Goal: Task Accomplishment & Management: Use online tool/utility

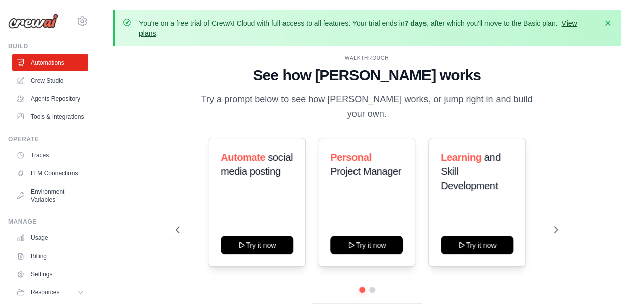
click at [150, 34] on link "View plans" at bounding box center [358, 28] width 438 height 18
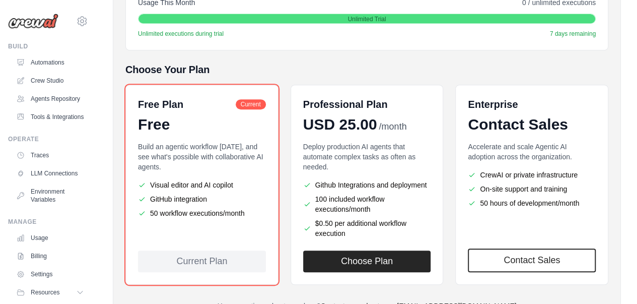
scroll to position [214, 0]
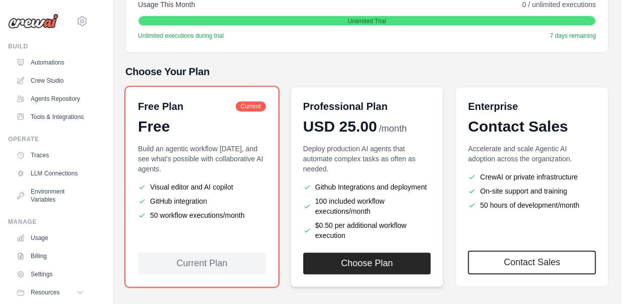
click at [314, 276] on div "Professional Plan USD 25.00 /month Deploy production AI agents that automate co…" at bounding box center [367, 187] width 153 height 200
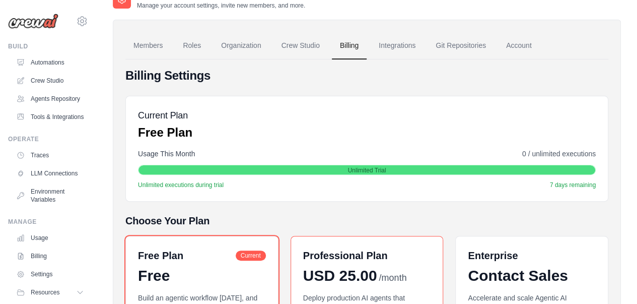
scroll to position [60, 0]
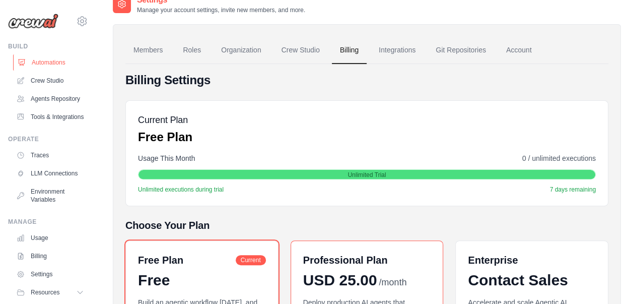
click at [56, 60] on link "Automations" at bounding box center [51, 62] width 76 height 16
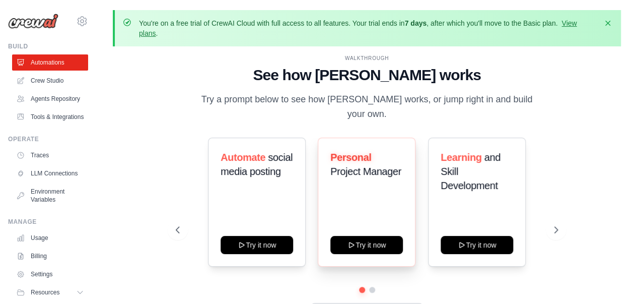
click at [338, 190] on div "Personal Project Manager Try it now" at bounding box center [367, 201] width 98 height 129
click at [42, 101] on link "Agents Repository" at bounding box center [51, 99] width 76 height 16
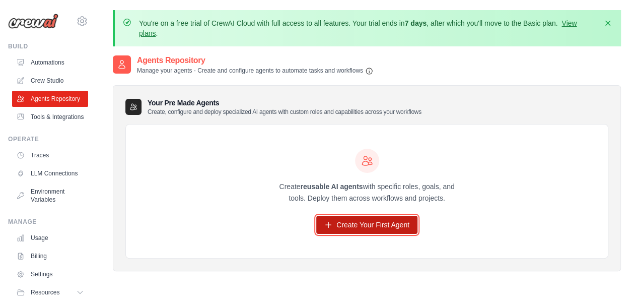
click at [379, 231] on link "Create Your First Agent" at bounding box center [366, 225] width 101 height 18
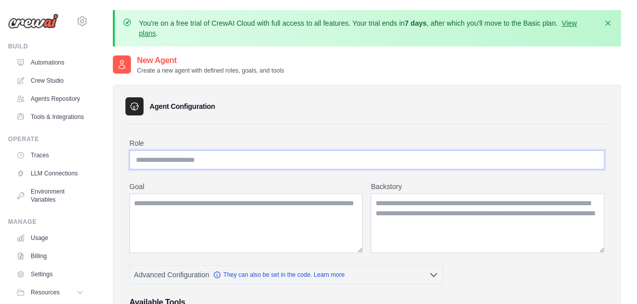
click at [229, 164] on input "Role" at bounding box center [366, 159] width 475 height 19
paste input "**********"
type input "**********"
click at [257, 219] on textarea "Goal" at bounding box center [245, 222] width 233 height 59
paste textarea "**********"
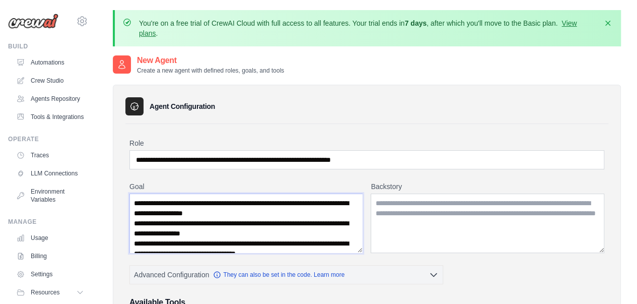
scroll to position [35, 0]
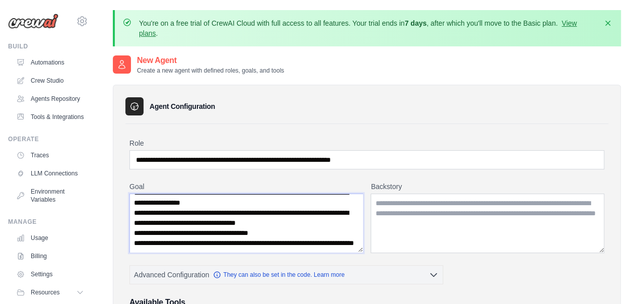
type textarea "**********"
click at [424, 232] on textarea "Backstory" at bounding box center [488, 222] width 234 height 59
paste textarea "**********"
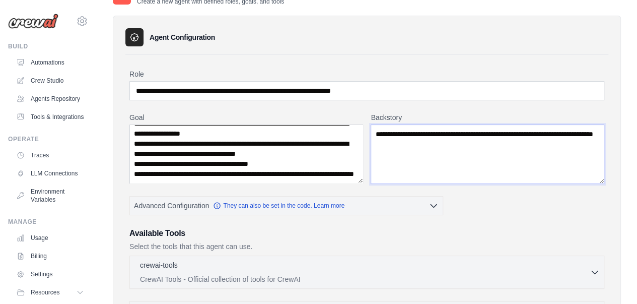
scroll to position [104, 0]
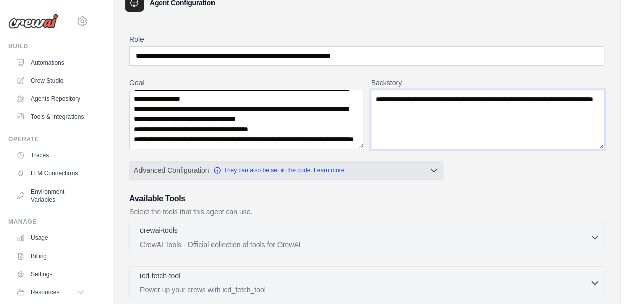
type textarea "**********"
click at [437, 166] on icon "button" at bounding box center [434, 170] width 10 height 10
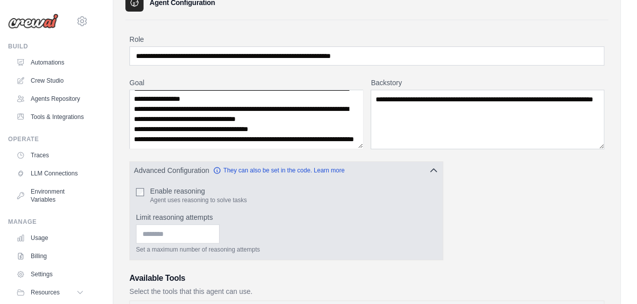
click at [437, 166] on icon "button" at bounding box center [434, 170] width 10 height 10
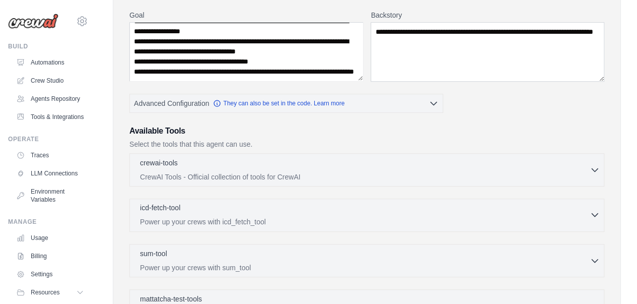
scroll to position [174, 0]
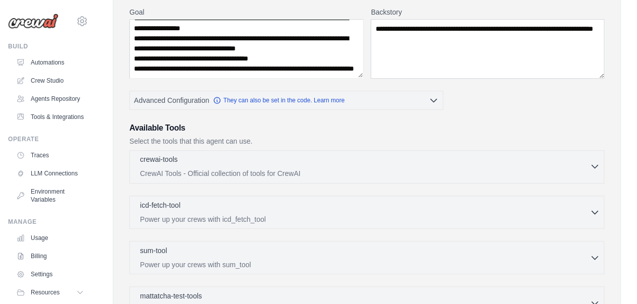
click at [323, 166] on div "crewai-tools 0 selected CrewAI Tools - Official collection of tools for CrewAI" at bounding box center [365, 166] width 450 height 24
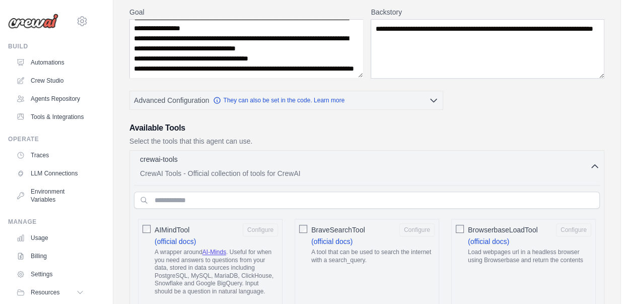
click at [323, 166] on div "crewai-tools 0 selected CrewAI Tools - Official collection of tools for CrewAI" at bounding box center [365, 166] width 450 height 24
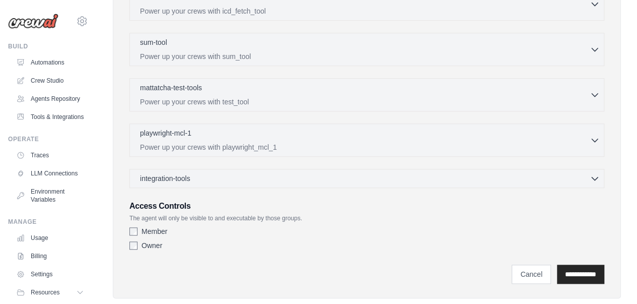
scroll to position [393, 0]
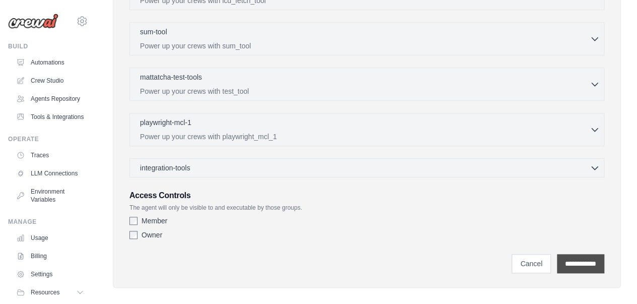
click at [580, 254] on input "**********" at bounding box center [580, 263] width 47 height 19
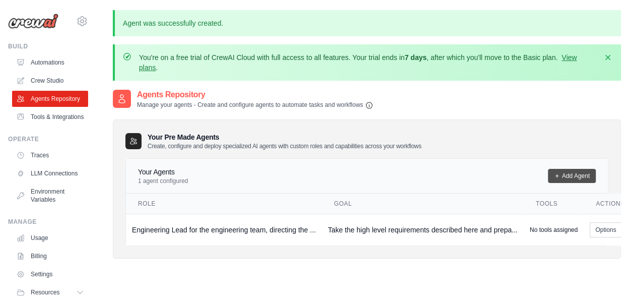
click at [563, 169] on link "Add Agent" at bounding box center [572, 176] width 48 height 14
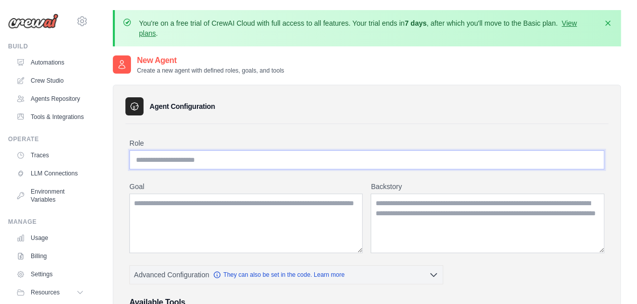
click at [376, 159] on input "Role" at bounding box center [366, 159] width 475 height 19
paste input "**********"
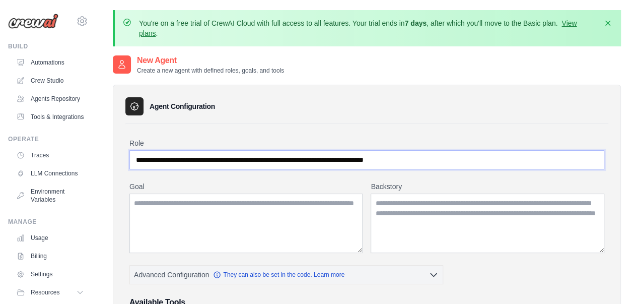
type input "**********"
click at [274, 200] on textarea "Goal" at bounding box center [245, 222] width 233 height 59
paste textarea "**********"
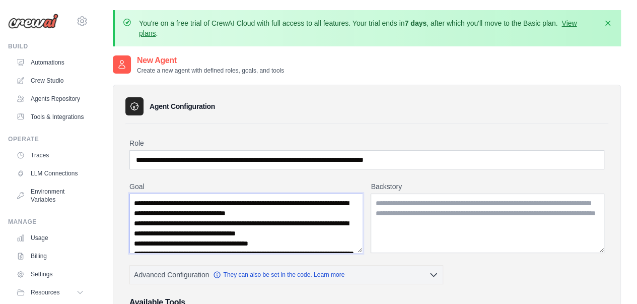
scroll to position [15, 0]
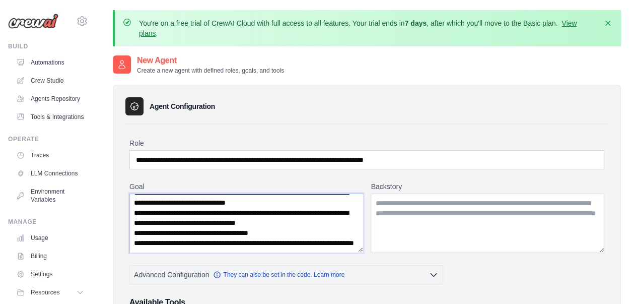
type textarea "**********"
click at [441, 216] on textarea "Backstory" at bounding box center [488, 222] width 234 height 59
paste textarea "**********"
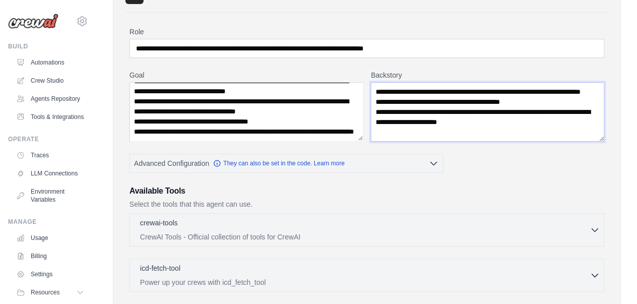
scroll to position [117, 0]
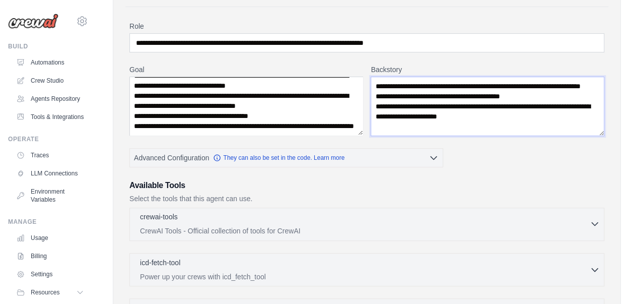
type textarea "**********"
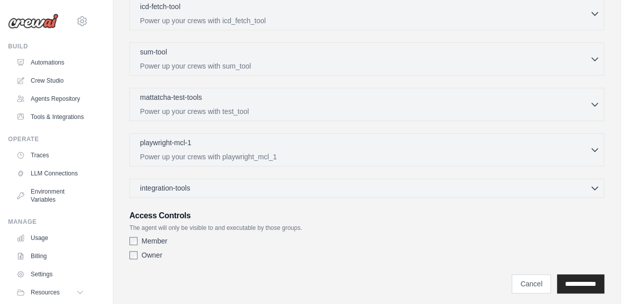
scroll to position [399, 0]
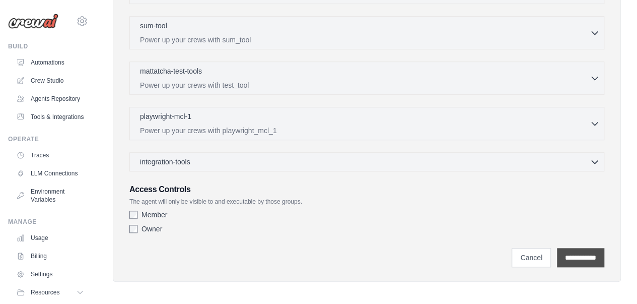
click at [595, 252] on input "**********" at bounding box center [580, 257] width 47 height 19
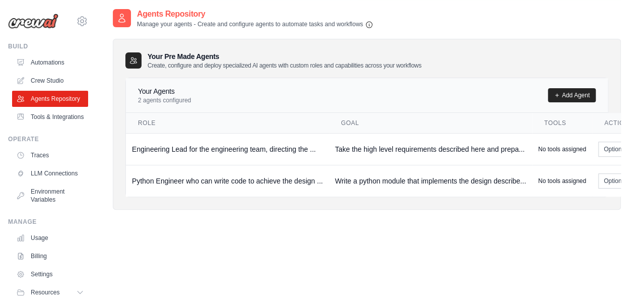
scroll to position [82, 0]
click at [572, 95] on link "Add Agent" at bounding box center [572, 94] width 48 height 14
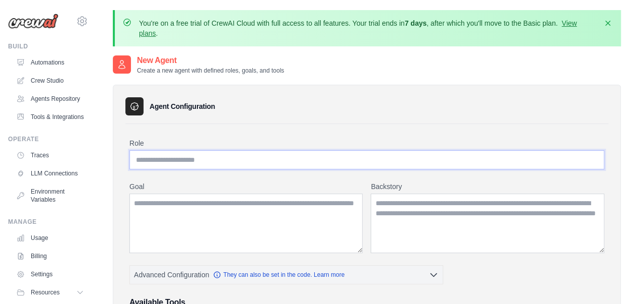
click at [322, 161] on input "Role" at bounding box center [366, 159] width 475 height 19
paste input "**********"
click at [322, 161] on input "**********" at bounding box center [366, 159] width 475 height 19
type input "**********"
click at [178, 214] on textarea "Goal" at bounding box center [245, 222] width 233 height 59
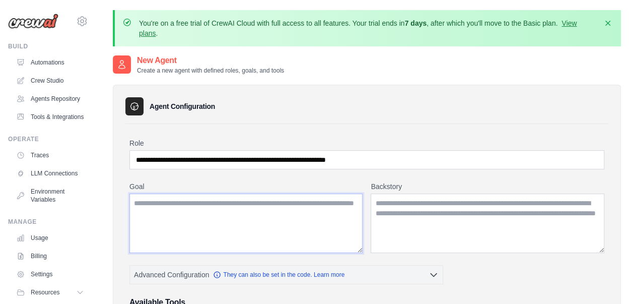
paste textarea "**********"
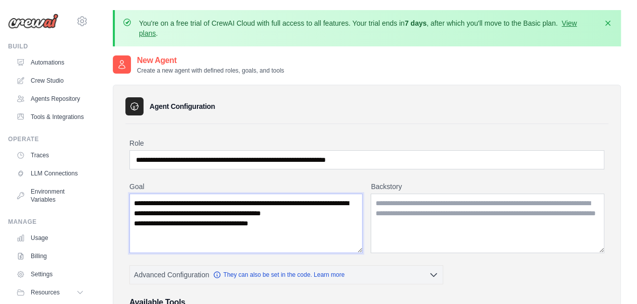
type textarea "**********"
click at [447, 223] on textarea "Backstory" at bounding box center [488, 222] width 234 height 59
paste textarea "**********"
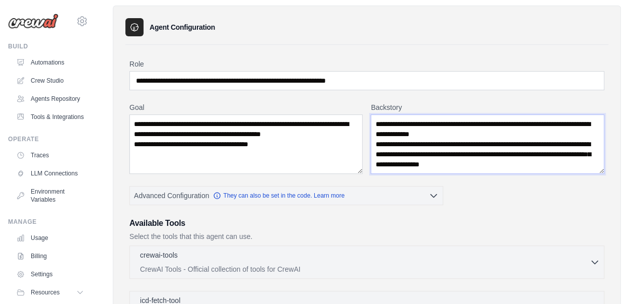
scroll to position [153, 0]
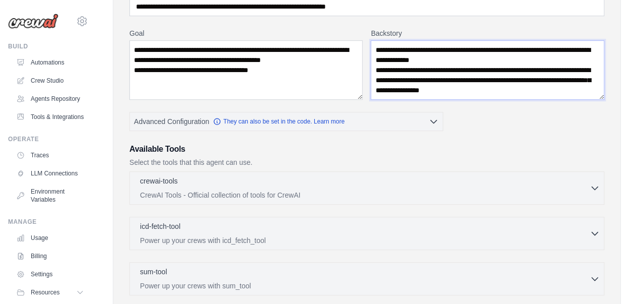
type textarea "**********"
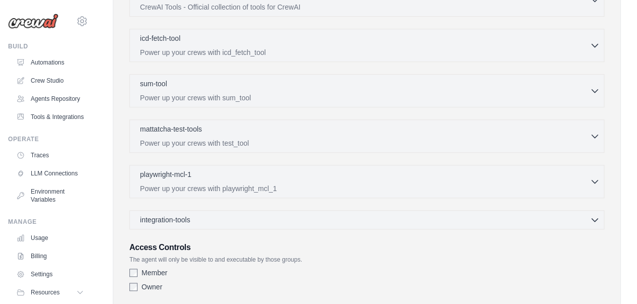
scroll to position [399, 0]
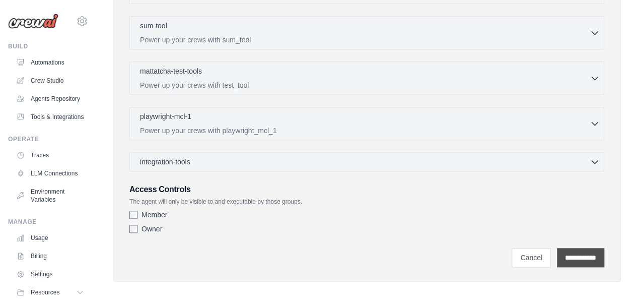
click at [586, 250] on input "**********" at bounding box center [580, 257] width 47 height 19
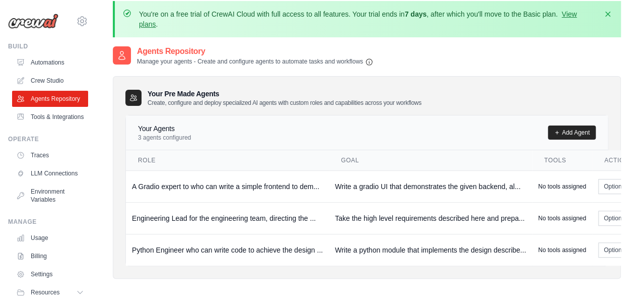
scroll to position [99, 0]
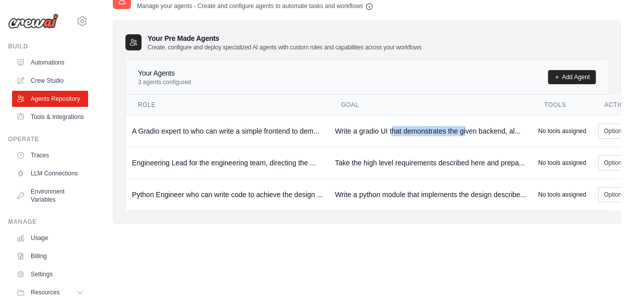
drag, startPoint x: 392, startPoint y: 138, endPoint x: 467, endPoint y: 108, distance: 81.5
click at [467, 108] on table "Role Goal Tools Actions A Gradio expert to who can write a simple frontend to d…" at bounding box center [409, 152] width 566 height 115
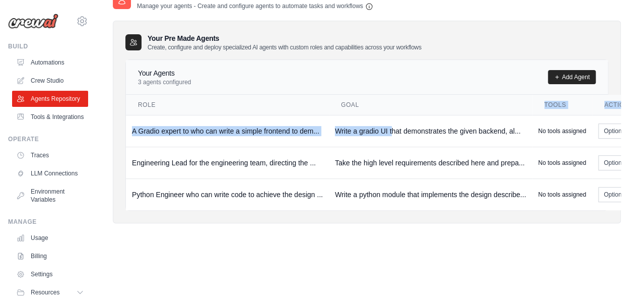
click at [467, 108] on th "Goal" at bounding box center [430, 105] width 203 height 21
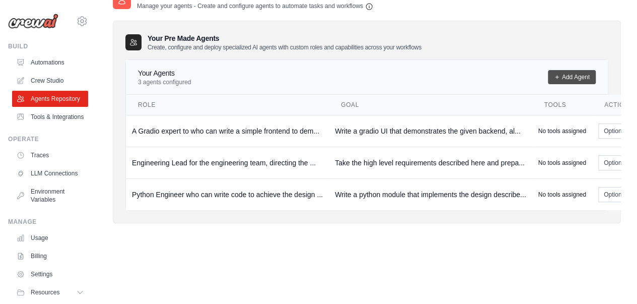
click at [575, 77] on link "Add Agent" at bounding box center [572, 77] width 48 height 14
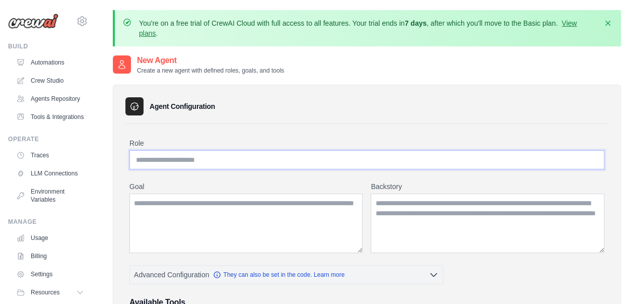
click at [410, 164] on input "Role" at bounding box center [366, 159] width 475 height 19
paste input "**********"
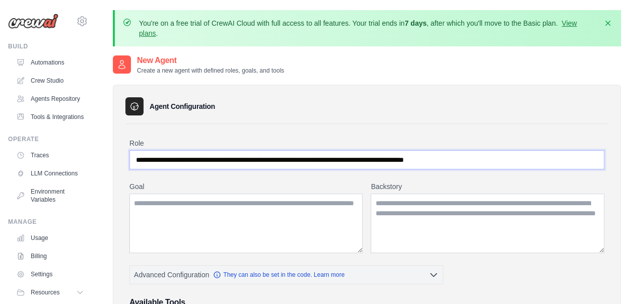
type input "**********"
click at [269, 231] on textarea "Goal" at bounding box center [245, 222] width 233 height 59
paste textarea "**********"
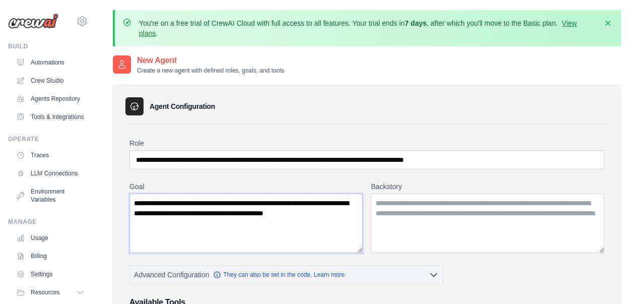
type textarea "**********"
click at [512, 204] on textarea "Backstory" at bounding box center [488, 222] width 234 height 59
paste textarea "**********"
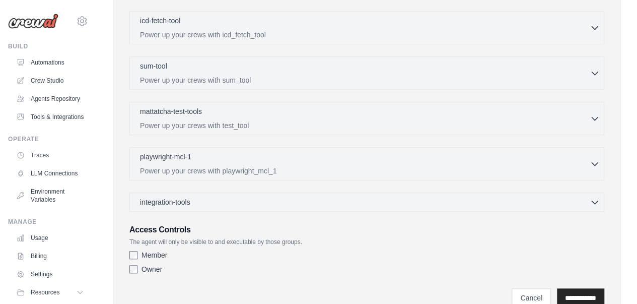
scroll to position [399, 0]
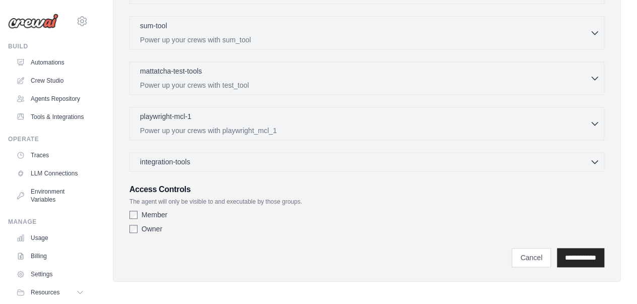
type textarea "**********"
click at [574, 261] on input "**********" at bounding box center [580, 257] width 47 height 19
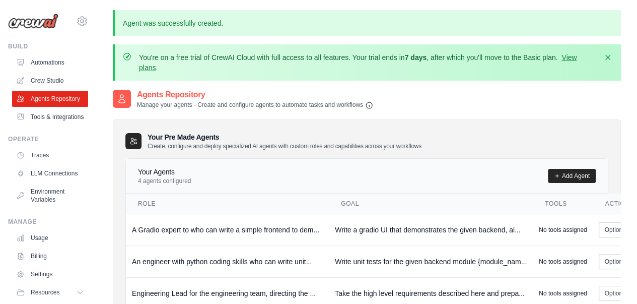
scroll to position [1, 0]
click at [50, 125] on link "Tools & Integrations" at bounding box center [51, 117] width 76 height 16
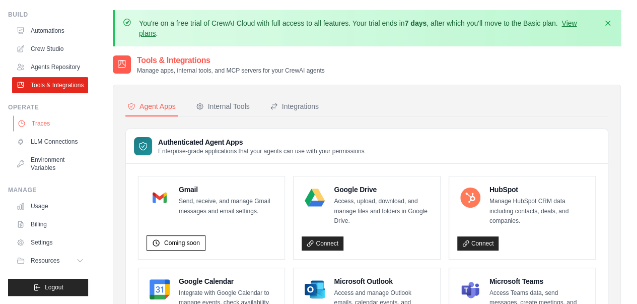
scroll to position [49, 0]
click at [39, 148] on link "LLM Connections" at bounding box center [51, 141] width 76 height 16
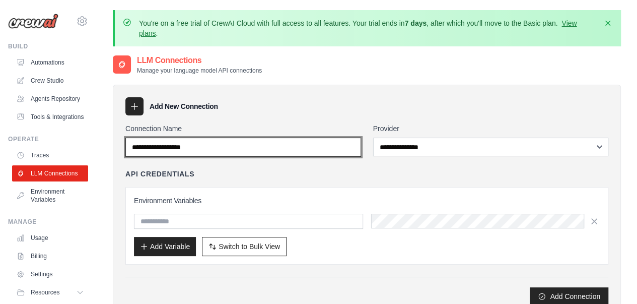
click at [331, 153] on input "Connection Name" at bounding box center [243, 146] width 236 height 19
type input "*******"
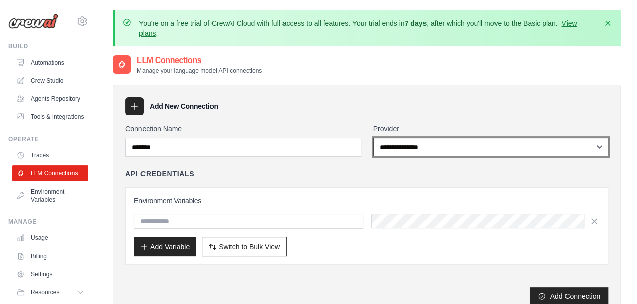
click at [421, 145] on select "**********" at bounding box center [491, 146] width 236 height 19
select select "******"
click at [373, 137] on select "**********" at bounding box center [491, 146] width 236 height 19
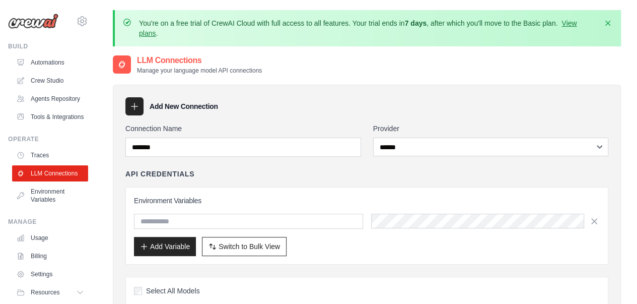
click at [308, 191] on div "Environment Variables Add Variable Switch to Bulk View Switch to Table View" at bounding box center [366, 226] width 483 height 78
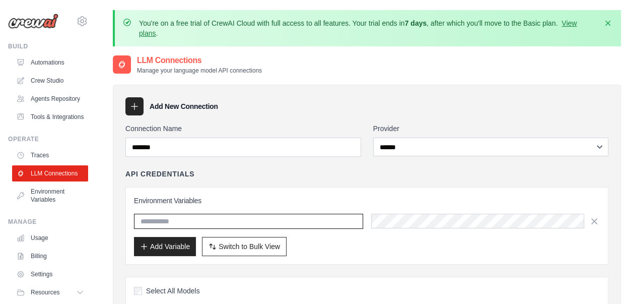
click at [214, 227] on input "text" at bounding box center [248, 221] width 229 height 15
type input "**********"
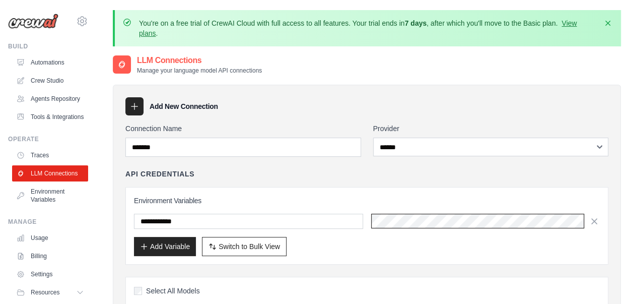
scroll to position [0, 435]
click at [308, 254] on div "**********" at bounding box center [366, 226] width 483 height 78
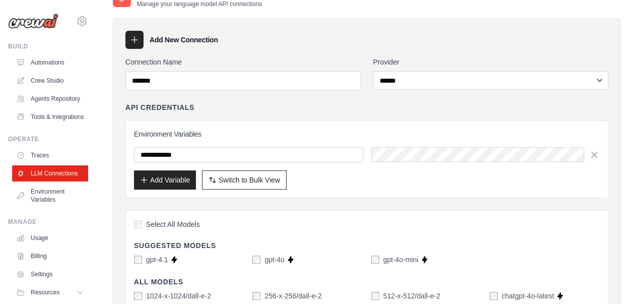
scroll to position [70, 0]
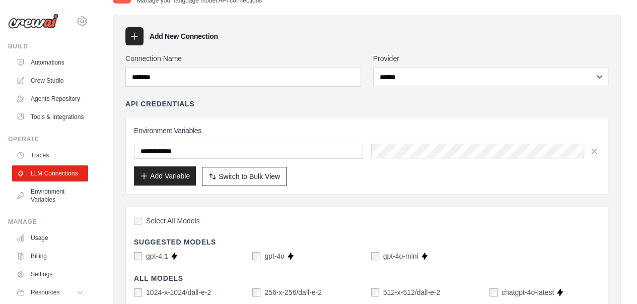
click at [168, 174] on button "Add Variable" at bounding box center [165, 175] width 62 height 19
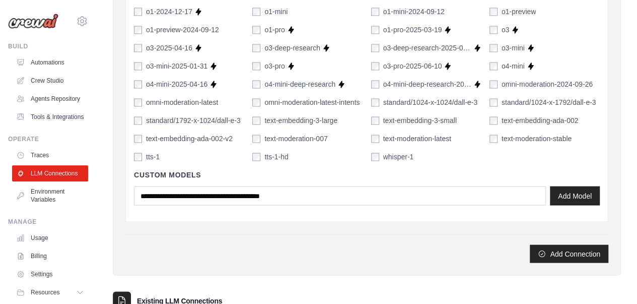
scroll to position [771, 0]
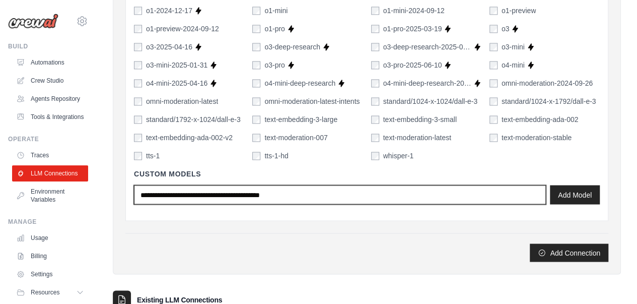
click at [336, 191] on input "text" at bounding box center [340, 194] width 412 height 19
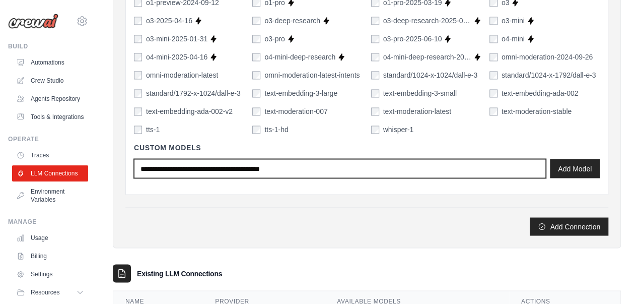
scroll to position [798, 0]
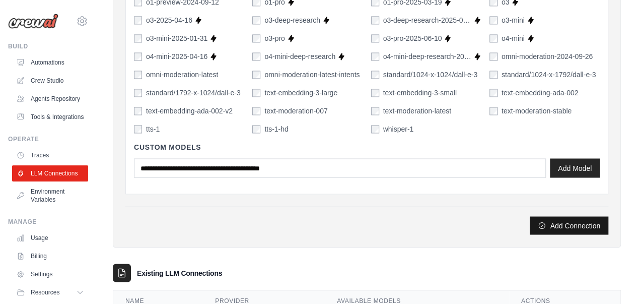
click at [566, 220] on button "Add Connection" at bounding box center [569, 225] width 79 height 18
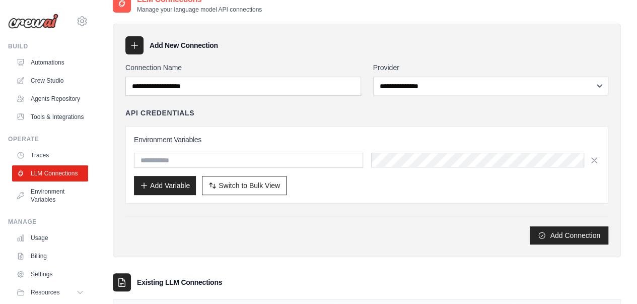
scroll to position [113, 0]
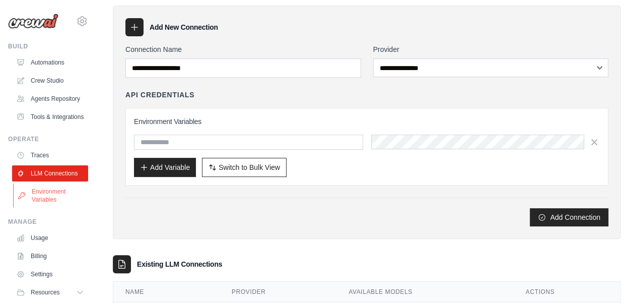
click at [49, 207] on link "Environment Variables" at bounding box center [51, 195] width 76 height 24
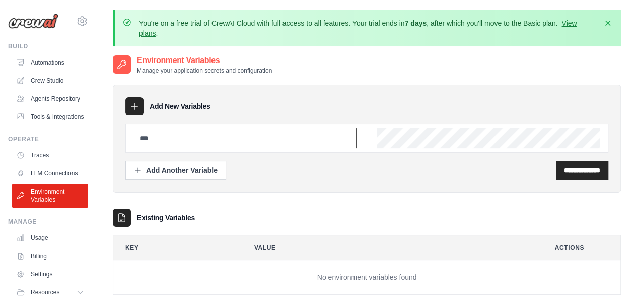
click at [205, 135] on input "text" at bounding box center [245, 138] width 223 height 20
type input "**********"
click at [573, 171] on input "**********" at bounding box center [582, 170] width 36 height 10
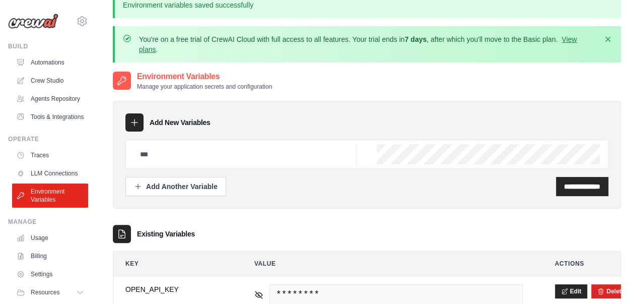
scroll to position [0, 0]
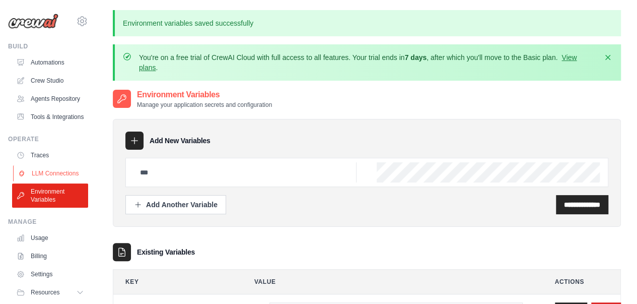
click at [57, 181] on link "LLM Connections" at bounding box center [51, 173] width 76 height 16
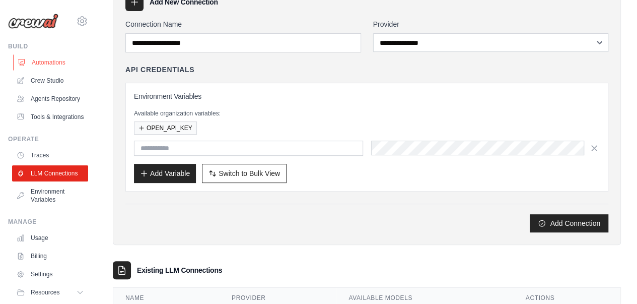
click at [59, 60] on link "Automations" at bounding box center [51, 62] width 76 height 16
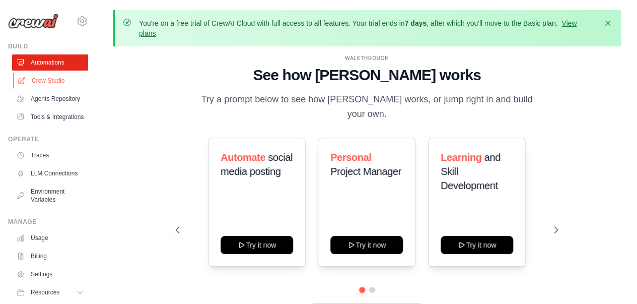
click at [55, 82] on link "Crew Studio" at bounding box center [51, 81] width 76 height 16
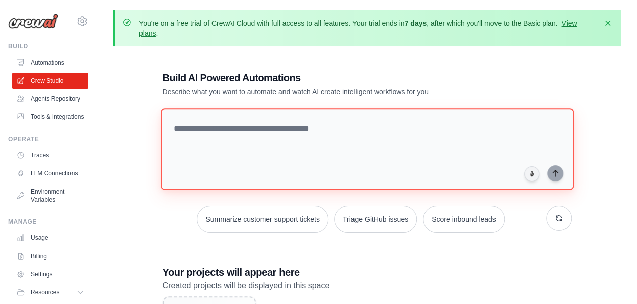
paste textarea "**********"
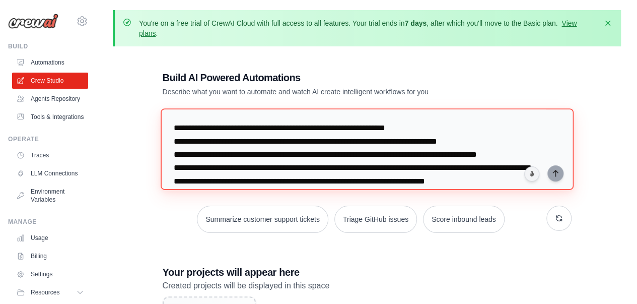
scroll to position [102, 0]
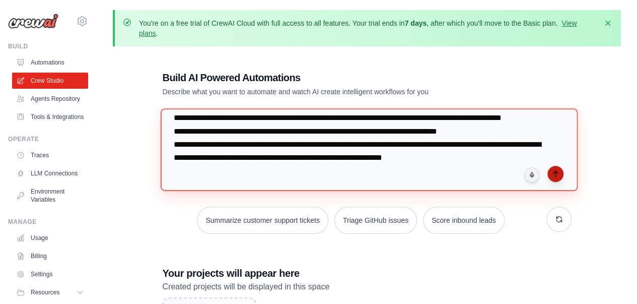
type textarea "**********"
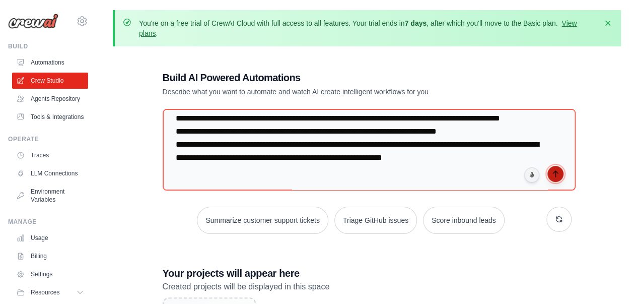
click at [556, 172] on icon "submit" at bounding box center [555, 174] width 8 height 8
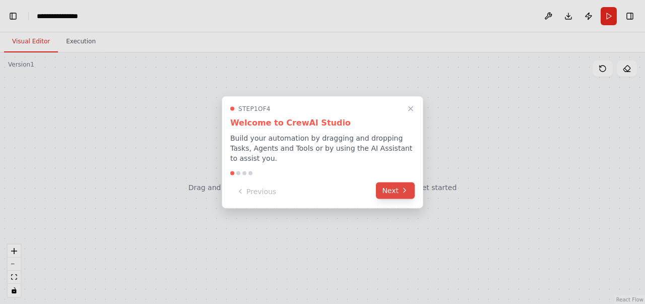
scroll to position [7543, 0]
click at [397, 183] on button "Next" at bounding box center [395, 190] width 39 height 17
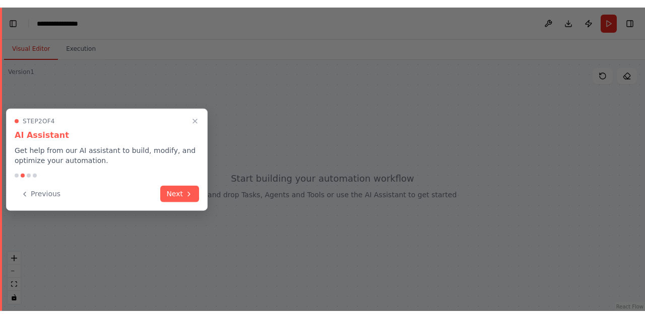
scroll to position [7560, 0]
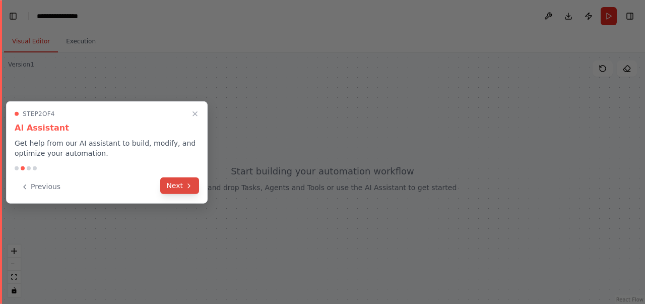
click at [187, 182] on icon at bounding box center [189, 185] width 8 height 8
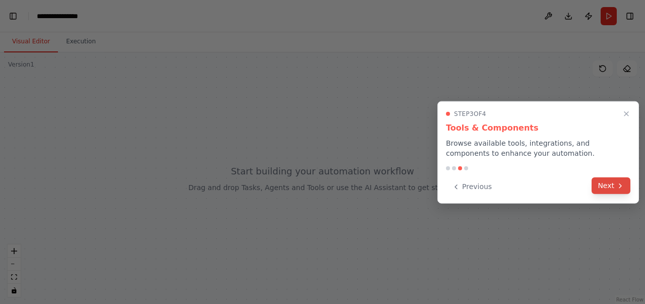
click at [614, 183] on button "Next" at bounding box center [610, 185] width 39 height 17
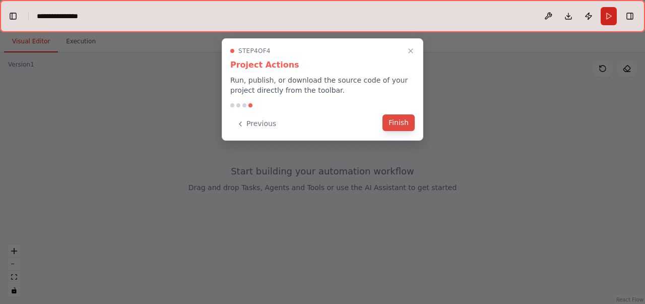
click at [401, 122] on button "Finish" at bounding box center [398, 122] width 32 height 17
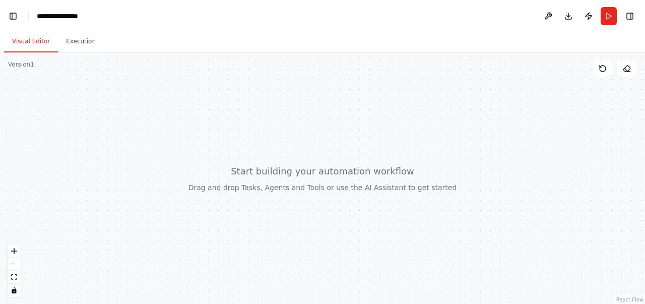
drag, startPoint x: 268, startPoint y: 170, endPoint x: 260, endPoint y: 172, distance: 8.3
click at [260, 172] on div at bounding box center [322, 178] width 645 height 252
click at [17, 252] on button "zoom in" at bounding box center [14, 250] width 13 height 13
click at [17, 263] on button "zoom out" at bounding box center [14, 263] width 13 height 13
click at [79, 37] on button "Execution" at bounding box center [81, 41] width 46 height 21
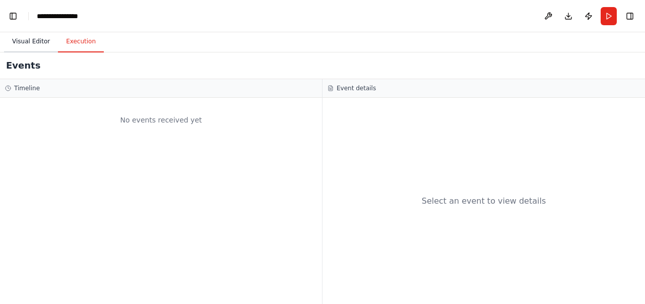
click at [21, 39] on button "Visual Editor" at bounding box center [31, 41] width 54 height 21
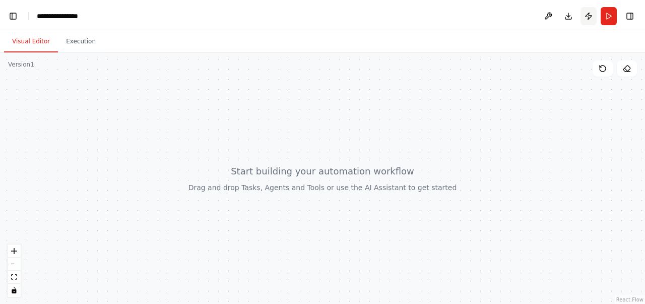
click at [591, 15] on button "Publish" at bounding box center [588, 16] width 16 height 18
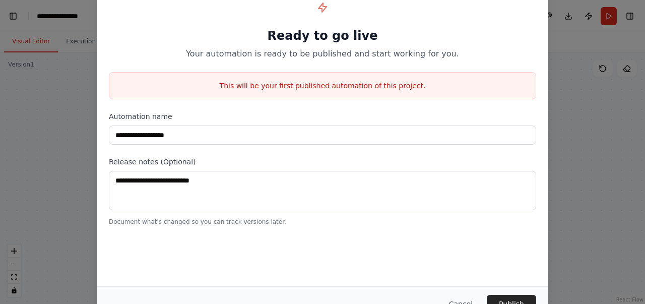
click at [575, 45] on div "**********" at bounding box center [322, 152] width 645 height 304
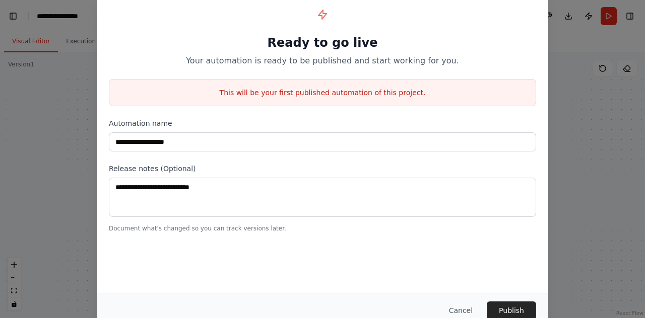
click at [476, 228] on p "Document what's changed so you can track versions later." at bounding box center [322, 229] width 427 height 8
click at [458, 303] on button "Cancel" at bounding box center [461, 311] width 40 height 18
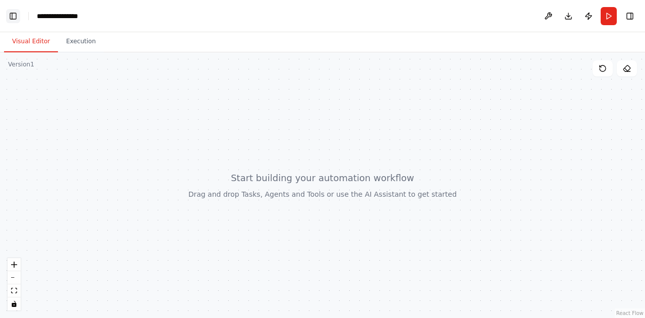
click at [16, 15] on button "Toggle Left Sidebar" at bounding box center [13, 16] width 14 height 14
click at [11, 19] on button "Toggle Left Sidebar" at bounding box center [13, 16] width 14 height 14
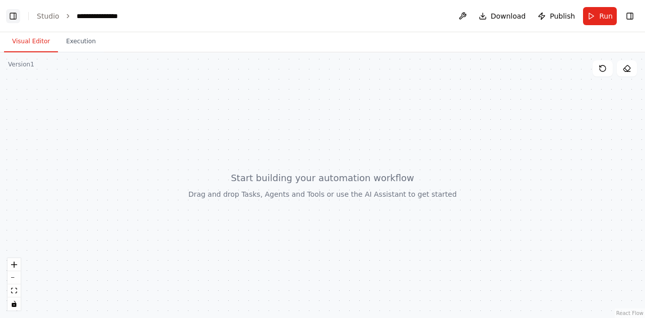
click at [11, 19] on button "Toggle Left Sidebar" at bounding box center [13, 16] width 14 height 14
click at [546, 16] on button at bounding box center [548, 16] width 16 height 18
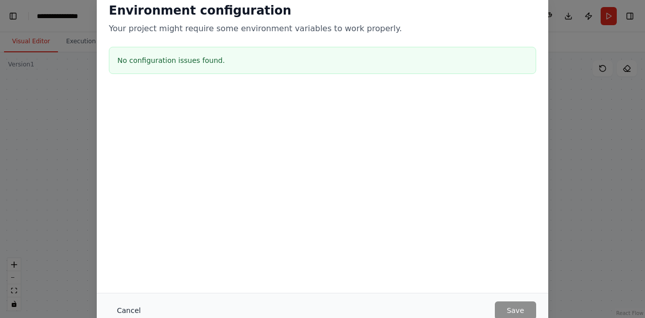
click at [125, 303] on button "Cancel" at bounding box center [129, 311] width 40 height 18
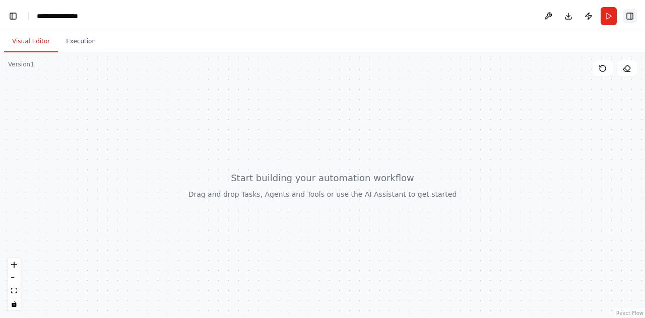
click at [632, 16] on button "Toggle Right Sidebar" at bounding box center [629, 16] width 14 height 14
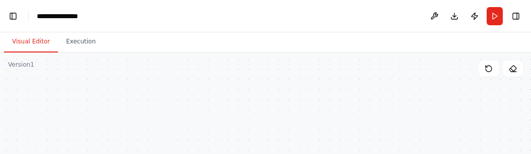
click at [527, 153] on button "Toggle Sidebar" at bounding box center [531, 77] width 8 height 154
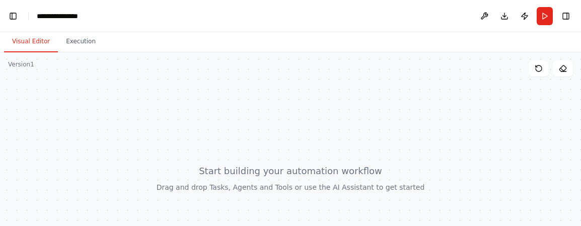
click at [415, 141] on div at bounding box center [290, 178] width 581 height 252
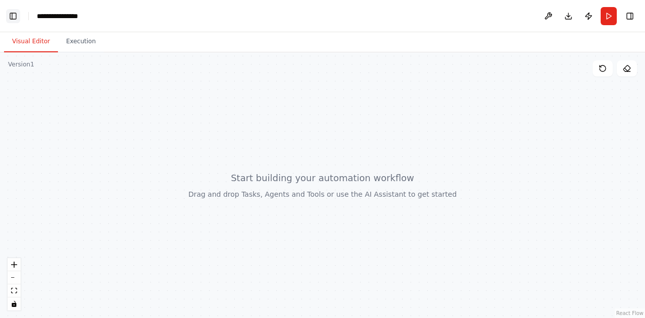
click at [14, 18] on button "Toggle Left Sidebar" at bounding box center [13, 16] width 14 height 14
click at [48, 15] on link "Studio" at bounding box center [48, 16] width 23 height 8
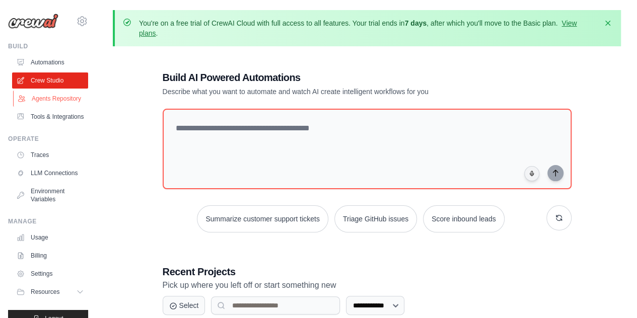
click at [46, 103] on link "Agents Repository" at bounding box center [51, 99] width 76 height 16
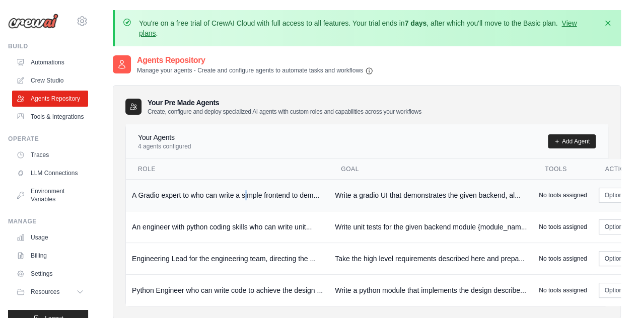
click at [245, 190] on td "A Gradio expert to who can write a simple frontend to dem..." at bounding box center [227, 195] width 203 height 32
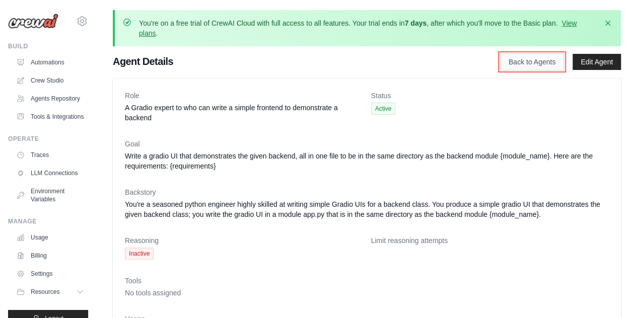
click at [541, 62] on link "Back to Agents" at bounding box center [532, 61] width 64 height 17
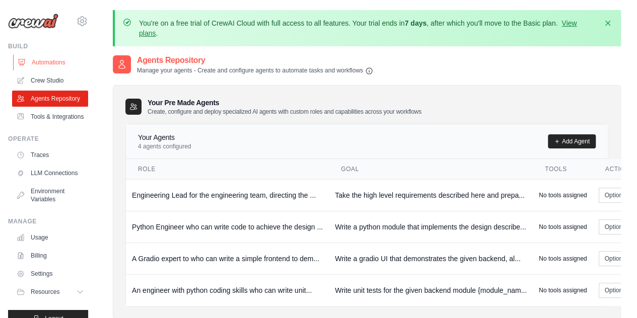
click at [50, 60] on link "Automations" at bounding box center [51, 62] width 76 height 16
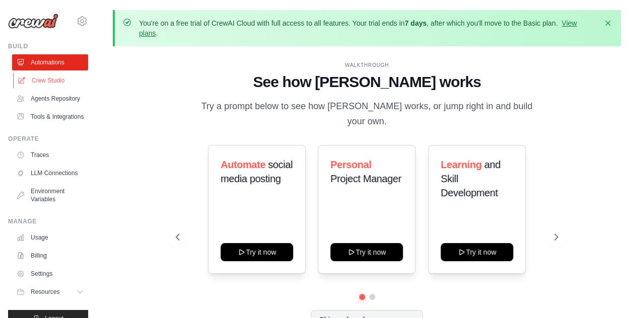
click at [42, 74] on link "Crew Studio" at bounding box center [51, 81] width 76 height 16
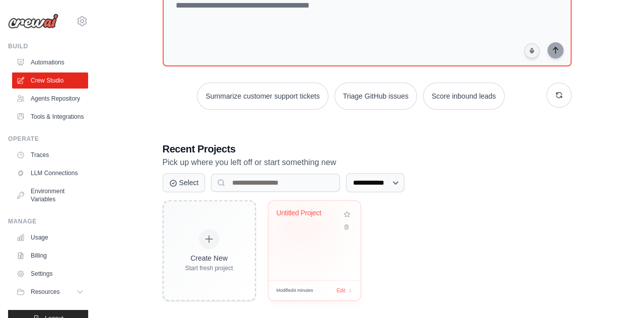
scroll to position [131, 0]
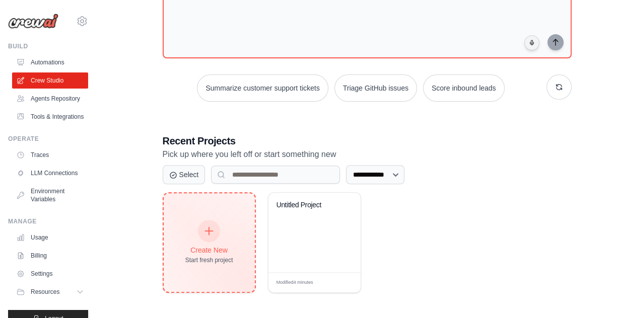
click at [217, 227] on div at bounding box center [209, 231] width 22 height 22
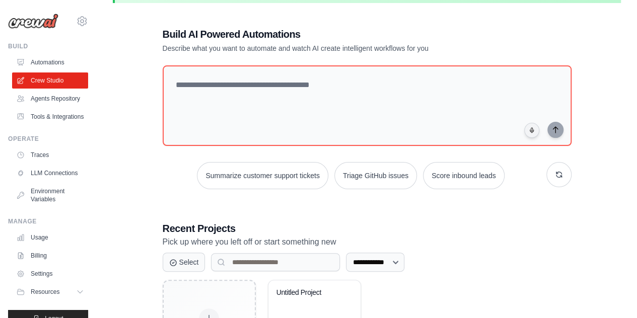
scroll to position [0, 0]
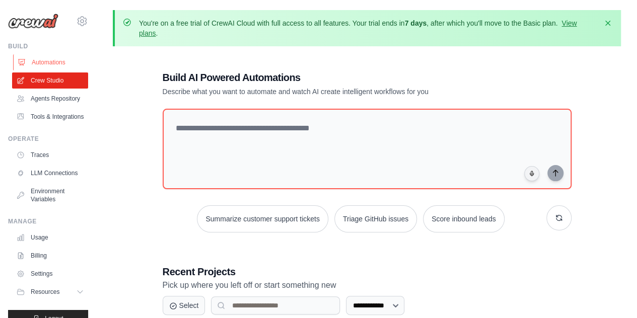
click at [59, 66] on link "Automations" at bounding box center [51, 62] width 76 height 16
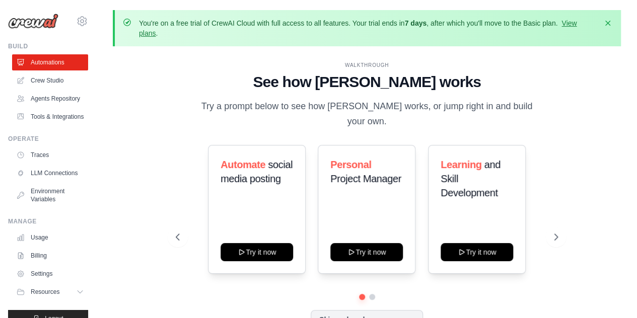
scroll to position [44, 0]
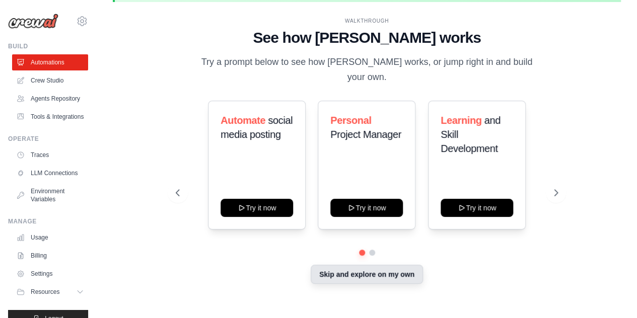
click at [344, 269] on button "Skip and explore on my own" at bounding box center [367, 274] width 112 height 19
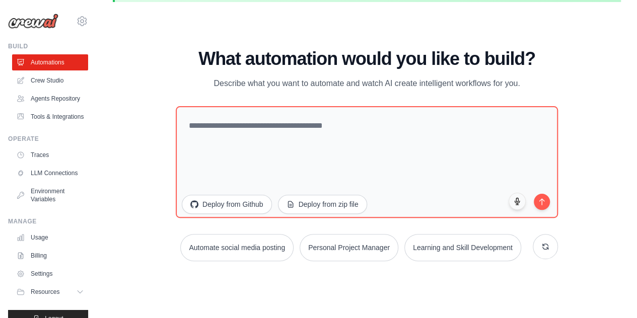
click at [136, 130] on div "WALKTHROUGH See how CrewAI works Try a prompt below to see how CrewAI works, or…" at bounding box center [367, 159] width 508 height 298
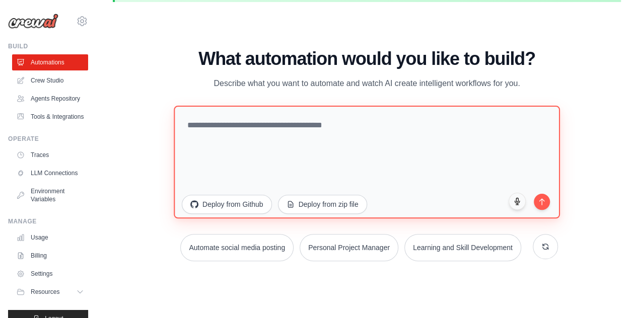
click at [319, 132] on textarea at bounding box center [367, 162] width 386 height 113
type textarea "*"
click at [319, 132] on textarea "**********" at bounding box center [367, 162] width 386 height 113
click at [441, 132] on textarea "**********" at bounding box center [367, 162] width 386 height 113
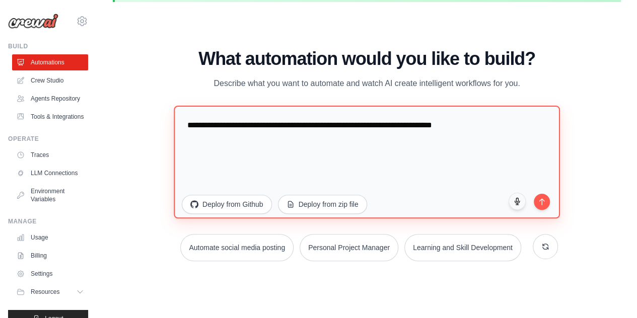
click at [462, 122] on textarea "**********" at bounding box center [367, 162] width 386 height 113
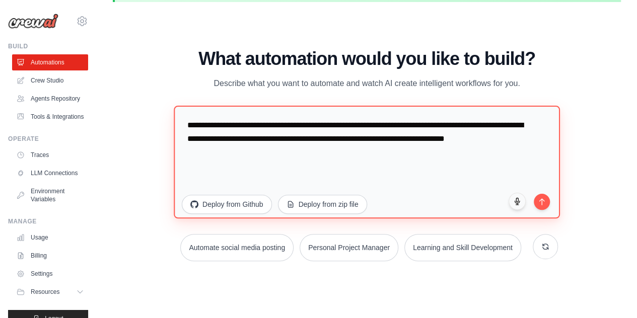
paste textarea "**********"
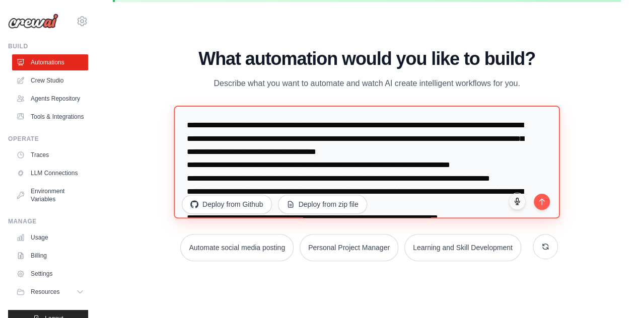
scroll to position [149, 0]
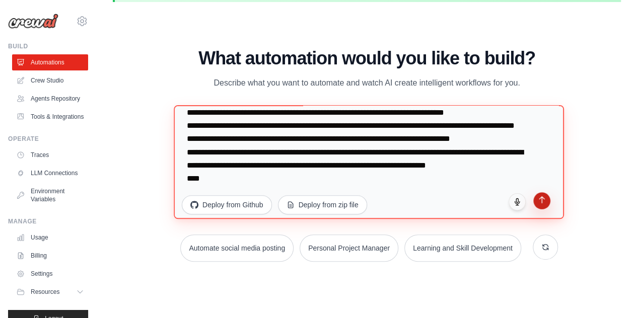
type textarea "**********"
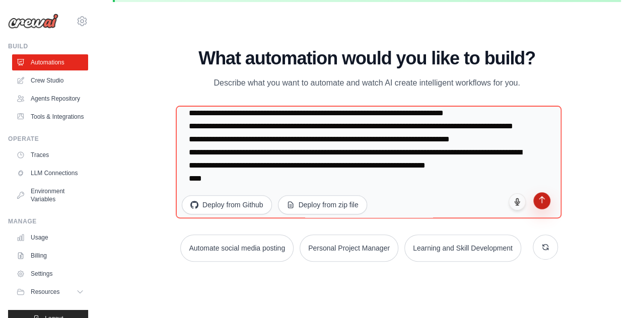
click at [543, 201] on icon "submit" at bounding box center [542, 200] width 9 height 9
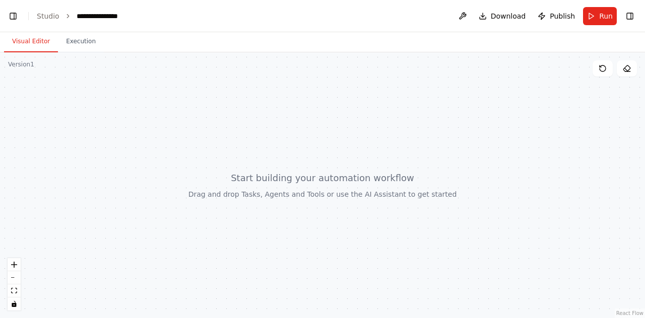
scroll to position [474, 0]
drag, startPoint x: 254, startPoint y: 150, endPoint x: 210, endPoint y: 156, distance: 44.2
click at [210, 156] on div at bounding box center [322, 185] width 645 height 266
click at [18, 63] on div "Version 1" at bounding box center [21, 64] width 26 height 8
click at [32, 39] on button "Visual Editor" at bounding box center [31, 41] width 54 height 21
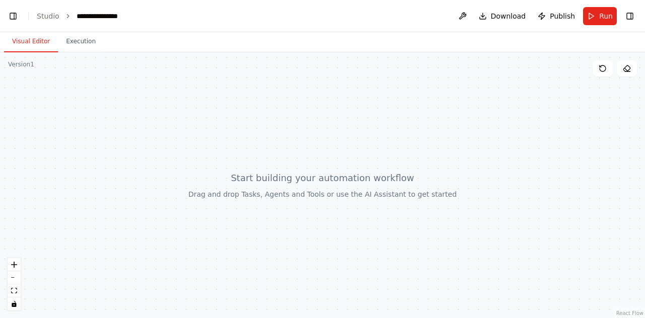
drag, startPoint x: 26, startPoint y: 40, endPoint x: 123, endPoint y: 156, distance: 151.2
click at [123, 156] on div "Visual Editor Execution Version 1 Show Tools Hide Agents React Flow Press enter…" at bounding box center [322, 175] width 645 height 286
drag, startPoint x: 226, startPoint y: 172, endPoint x: 508, endPoint y: 96, distance: 292.1
click at [508, 96] on div at bounding box center [322, 185] width 645 height 266
click at [452, 105] on div at bounding box center [322, 185] width 645 height 266
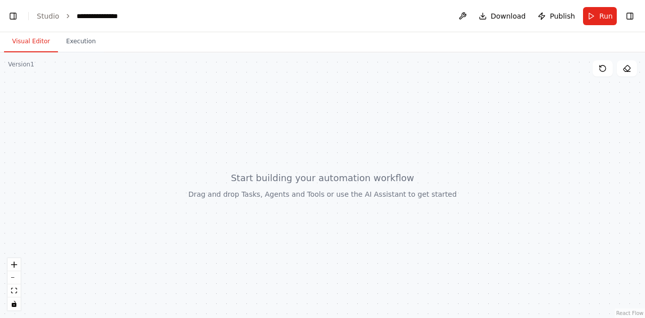
click at [452, 105] on div at bounding box center [322, 185] width 645 height 266
click at [626, 21] on button "Toggle Right Sidebar" at bounding box center [629, 16] width 14 height 14
click at [10, 15] on button "Toggle Left Sidebar" at bounding box center [13, 16] width 14 height 14
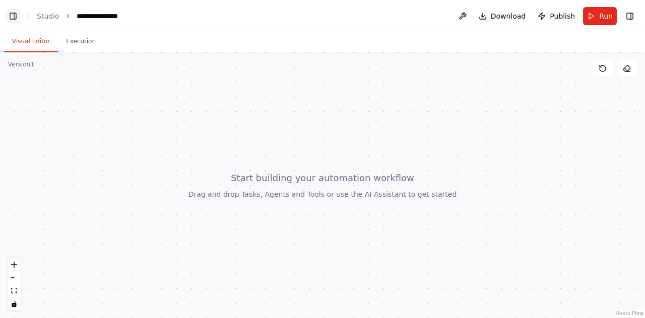
click at [10, 15] on button "Toggle Left Sidebar" at bounding box center [13, 16] width 14 height 14
click at [628, 68] on icon at bounding box center [626, 68] width 8 height 8
click at [543, 16] on button at bounding box center [548, 16] width 16 height 18
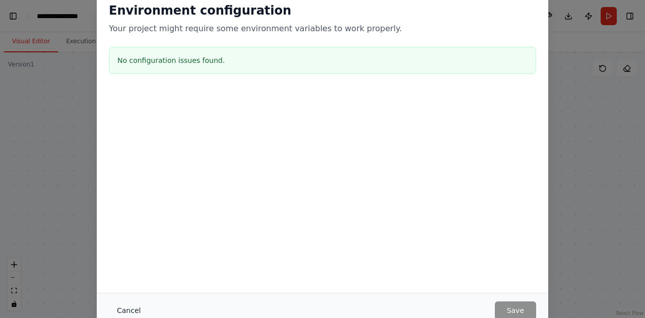
click at [133, 314] on button "Cancel" at bounding box center [129, 311] width 40 height 18
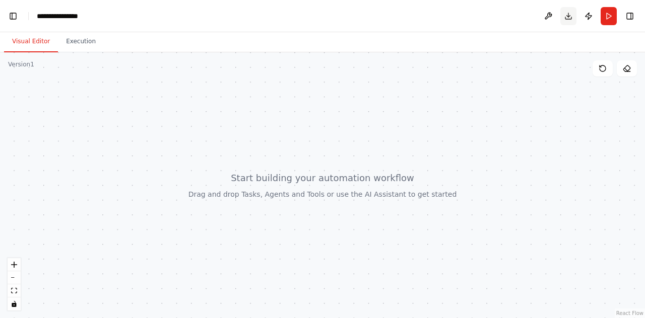
click at [566, 15] on button "Download" at bounding box center [568, 16] width 16 height 18
click at [547, 99] on div at bounding box center [322, 185] width 645 height 266
click at [0, 165] on button "Toggle Sidebar" at bounding box center [0, 159] width 8 height 318
drag, startPoint x: 0, startPoint y: 165, endPoint x: 78, endPoint y: 158, distance: 77.9
click at [78, 158] on div "**********" at bounding box center [322, 159] width 645 height 318
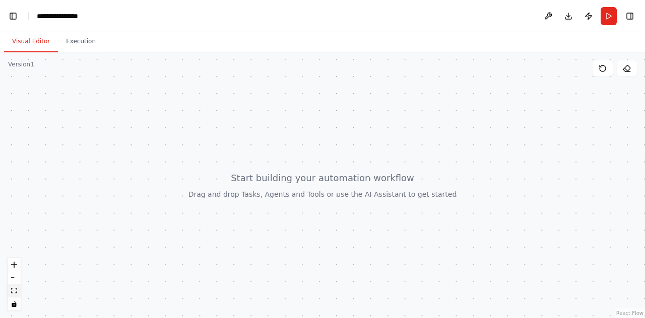
click at [18, 294] on button "fit view" at bounding box center [14, 291] width 13 height 13
click at [70, 15] on div "**********" at bounding box center [62, 16] width 50 height 10
click at [82, 14] on div "**********" at bounding box center [75, 16] width 76 height 10
click at [123, 77] on div at bounding box center [322, 185] width 645 height 266
click at [96, 19] on icon "breadcrumb" at bounding box center [95, 16] width 8 height 8
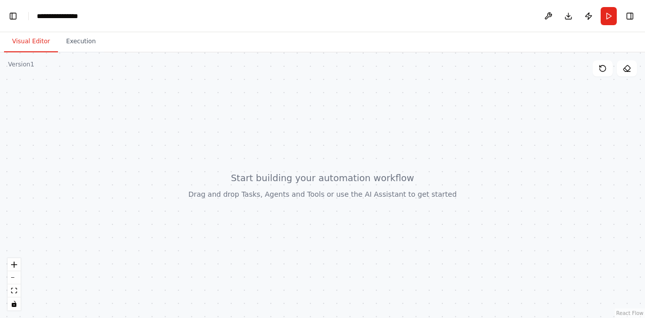
click at [121, 107] on div at bounding box center [322, 185] width 645 height 266
click at [78, 50] on button "Execution" at bounding box center [81, 41] width 46 height 21
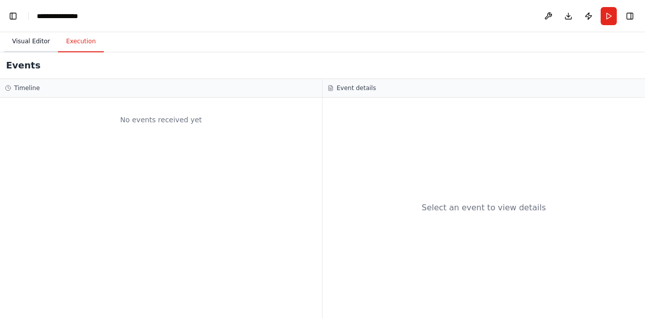
click at [28, 41] on button "Visual Editor" at bounding box center [31, 41] width 54 height 21
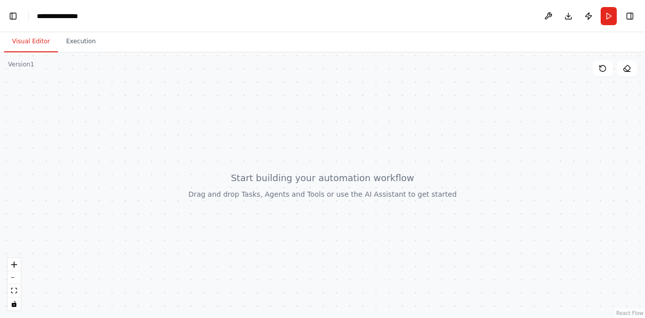
drag, startPoint x: 119, startPoint y: 97, endPoint x: 172, endPoint y: 139, distance: 67.7
click at [172, 139] on div at bounding box center [322, 185] width 645 height 266
drag, startPoint x: 143, startPoint y: 111, endPoint x: 92, endPoint y: 75, distance: 62.9
click at [92, 75] on div at bounding box center [322, 185] width 645 height 266
drag, startPoint x: 62, startPoint y: 186, endPoint x: 164, endPoint y: 133, distance: 114.6
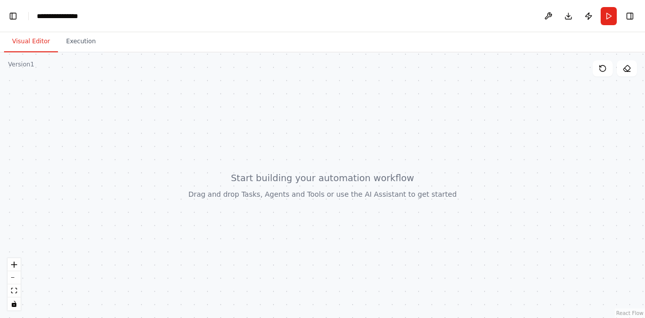
click at [164, 133] on div at bounding box center [322, 185] width 645 height 266
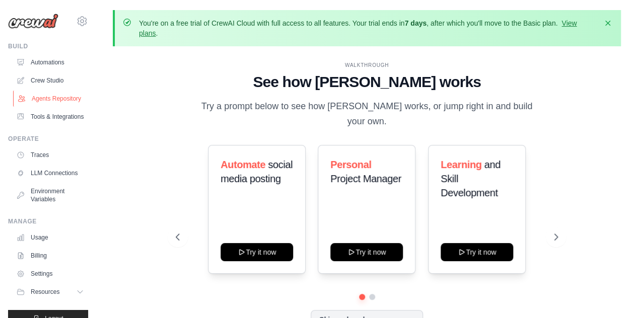
click at [39, 98] on link "Agents Repository" at bounding box center [51, 99] width 76 height 16
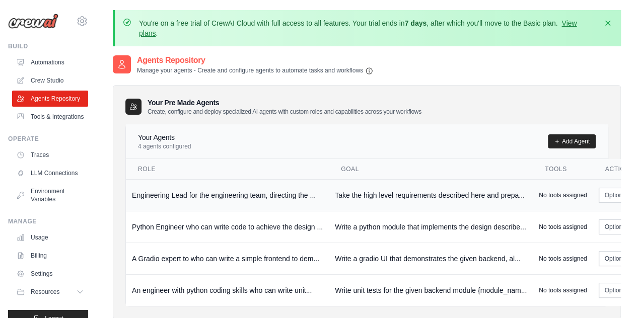
click at [139, 195] on td "Engineering Lead for the engineering team, directing the ..." at bounding box center [227, 195] width 203 height 32
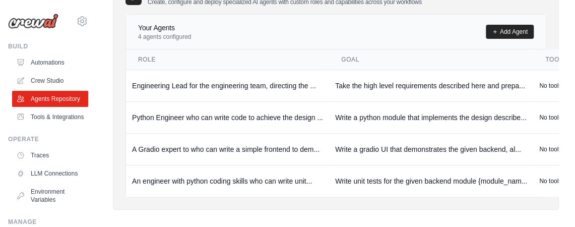
scroll to position [110, 0]
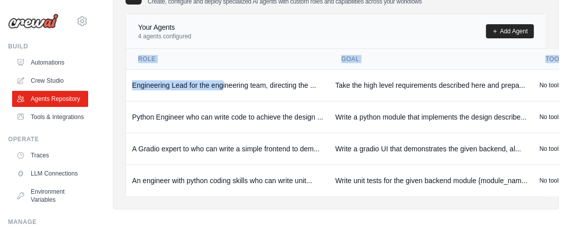
drag, startPoint x: 221, startPoint y: 78, endPoint x: -105, endPoint y: 76, distance: 325.3
click at [0, 76] on html "[EMAIL_ADDRESS][DOMAIN_NAME] Settings Build Automations" at bounding box center [287, 62] width 575 height 345
click at [185, 53] on th "Role" at bounding box center [227, 59] width 203 height 21
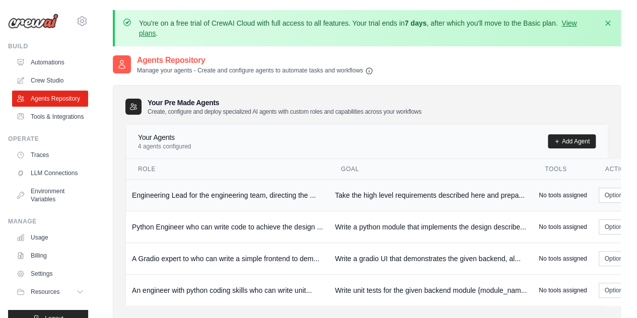
scroll to position [1, 0]
click at [609, 20] on icon "button" at bounding box center [607, 22] width 5 height 5
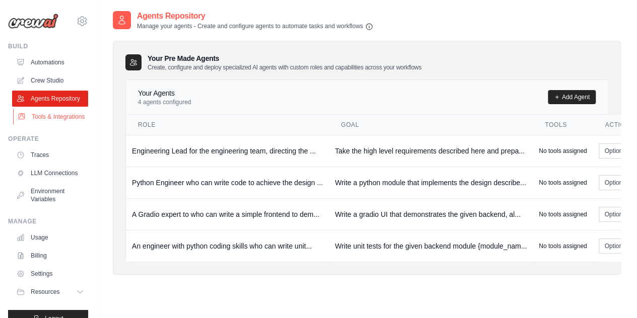
click at [40, 123] on link "Tools & Integrations" at bounding box center [51, 117] width 76 height 16
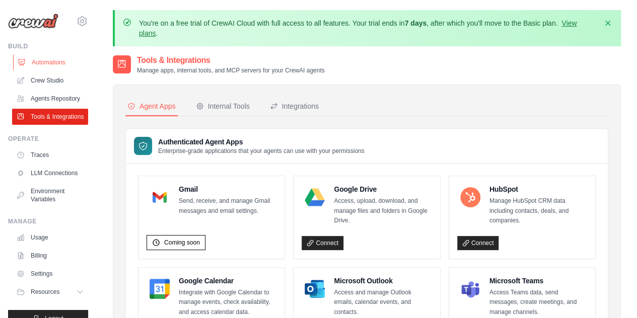
click at [46, 61] on link "Automations" at bounding box center [51, 62] width 76 height 16
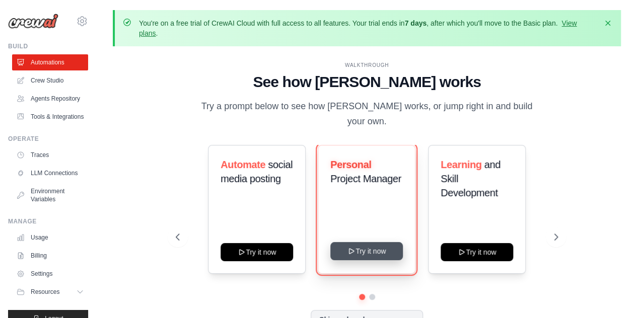
click at [362, 244] on button "Try it now" at bounding box center [366, 251] width 73 height 18
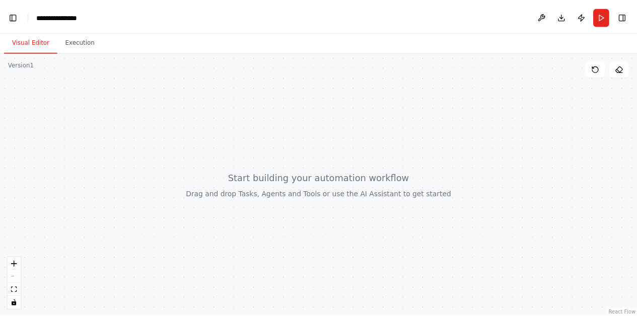
scroll to position [1602, 0]
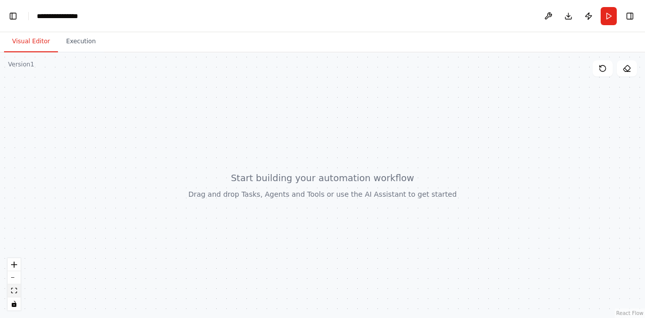
click at [13, 290] on icon "fit view" at bounding box center [14, 291] width 6 height 6
click at [314, 119] on div at bounding box center [322, 185] width 645 height 266
drag, startPoint x: 314, startPoint y: 119, endPoint x: 262, endPoint y: 140, distance: 56.3
click at [262, 140] on div at bounding box center [322, 185] width 645 height 266
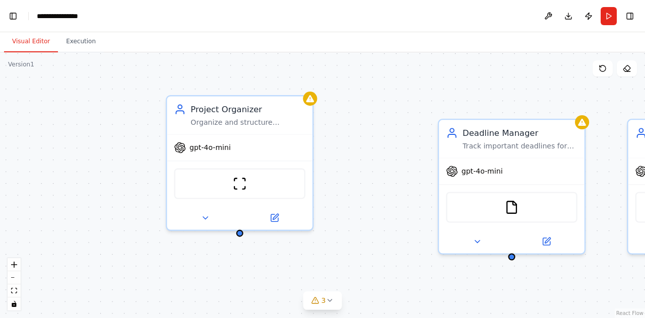
drag, startPoint x: 327, startPoint y: 135, endPoint x: 225, endPoint y: 94, distance: 110.7
click at [225, 94] on div "Project Organizer Organize and structure personal projects by analyzing project…" at bounding box center [322, 185] width 645 height 266
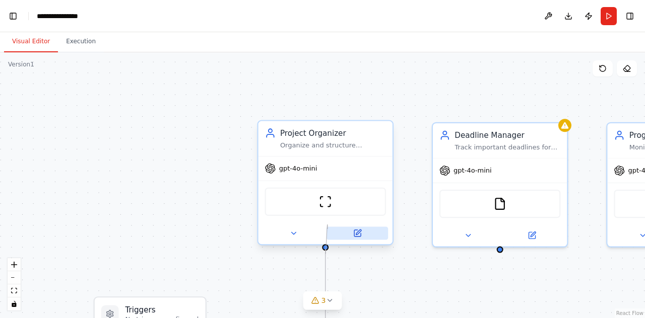
drag, startPoint x: 324, startPoint y: 247, endPoint x: 327, endPoint y: 228, distance: 19.4
click at [327, 228] on div "Project Organizer Organize and structure personal projects by analyzing project…" at bounding box center [325, 182] width 136 height 125
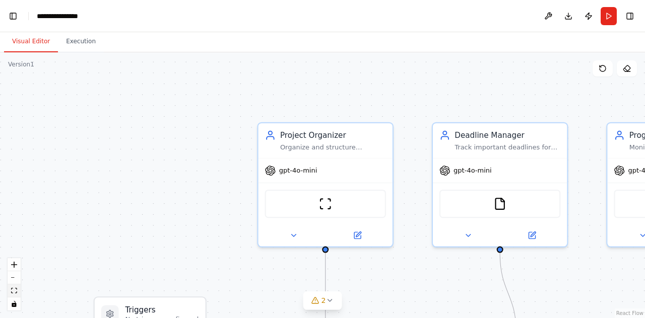
click at [13, 291] on icon "fit view" at bounding box center [14, 291] width 6 height 6
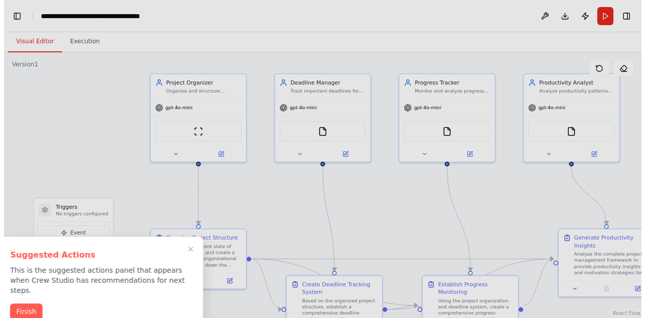
scroll to position [0, 12]
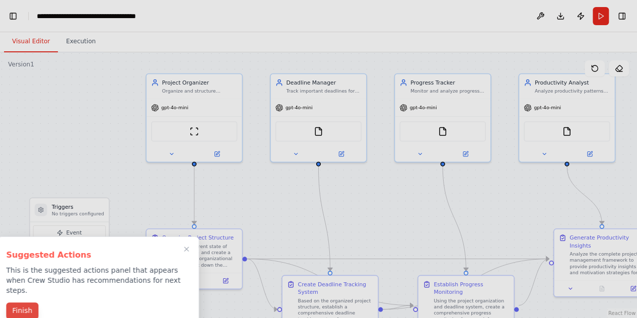
click at [23, 303] on button "Finish" at bounding box center [22, 311] width 32 height 17
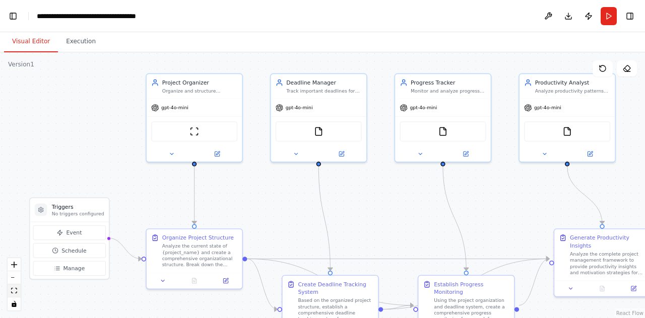
click at [14, 292] on icon "fit view" at bounding box center [14, 291] width 6 height 6
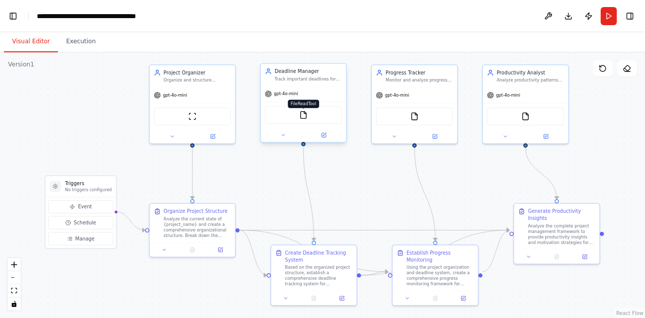
click at [307, 118] on img at bounding box center [303, 115] width 9 height 9
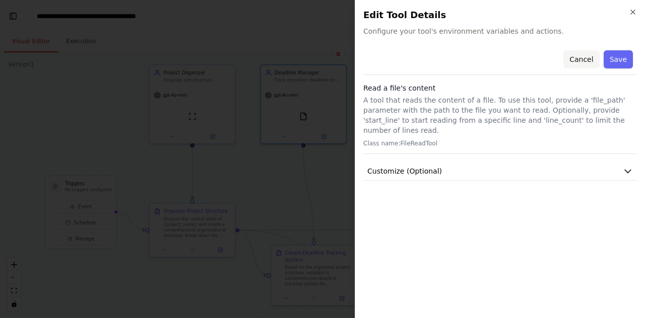
click at [580, 59] on button "Cancel" at bounding box center [581, 59] width 36 height 18
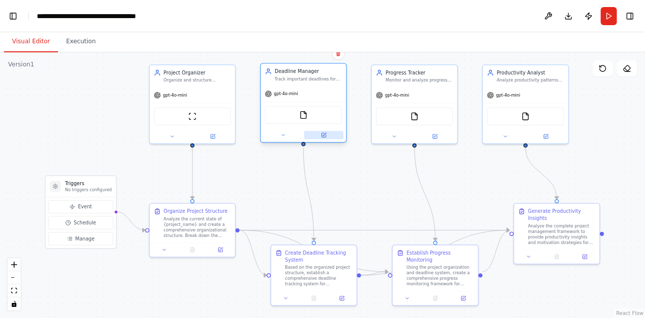
click at [321, 137] on icon at bounding box center [324, 135] width 6 height 6
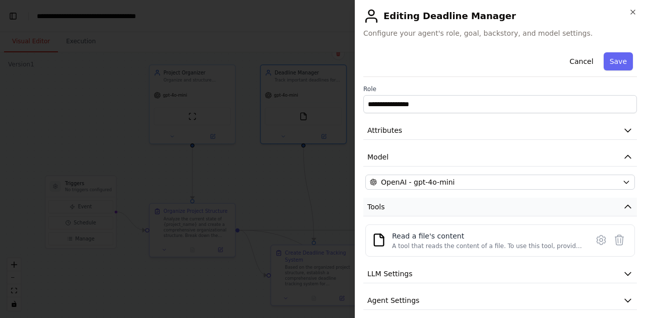
scroll to position [33, 0]
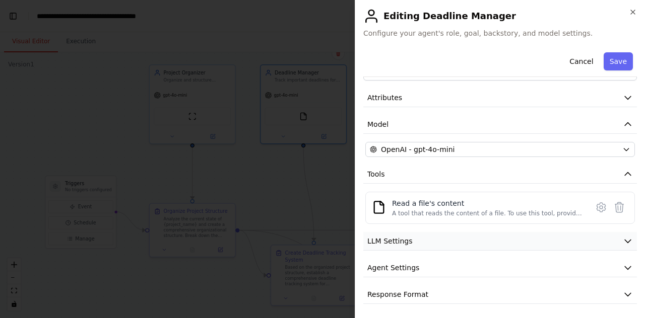
click at [622, 238] on icon "button" at bounding box center [627, 241] width 10 height 10
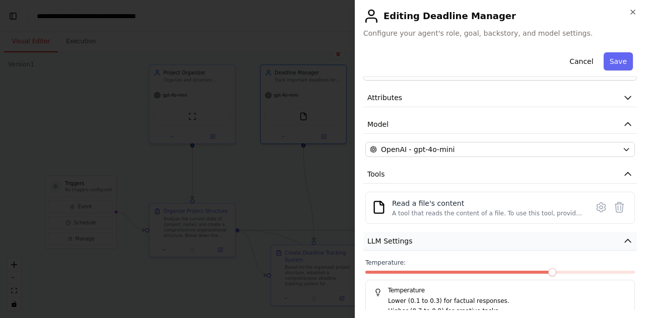
scroll to position [105, 0]
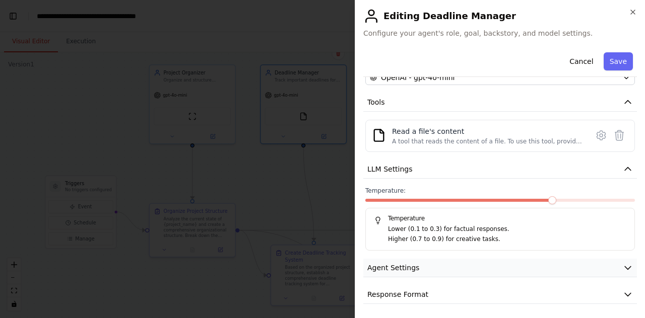
click at [621, 259] on button "Agent Settings" at bounding box center [499, 268] width 273 height 19
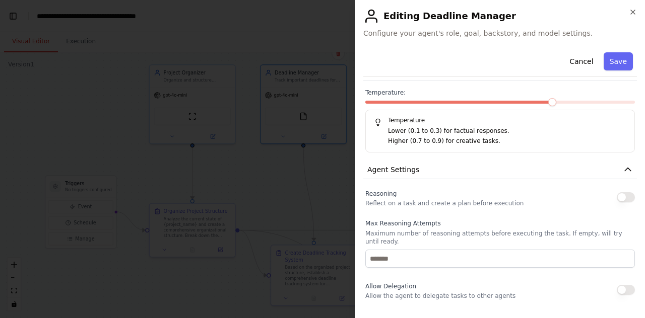
scroll to position [201, 0]
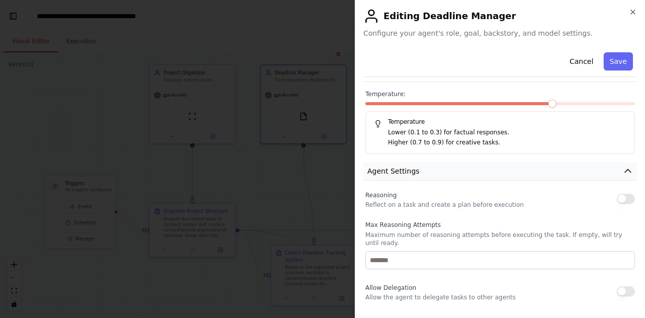
click at [624, 170] on icon "button" at bounding box center [627, 171] width 6 height 3
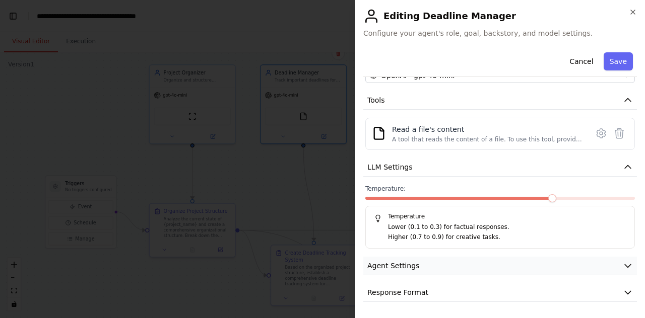
scroll to position [105, 0]
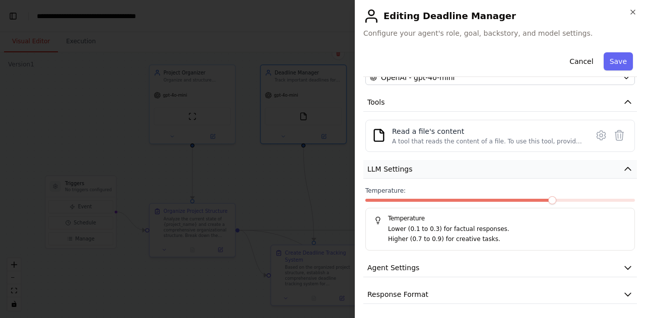
click at [622, 164] on icon "button" at bounding box center [627, 169] width 10 height 10
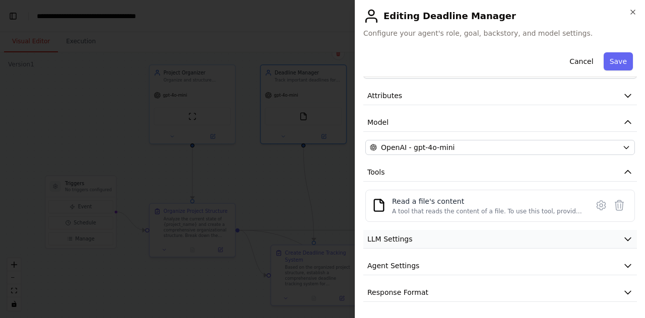
scroll to position [33, 0]
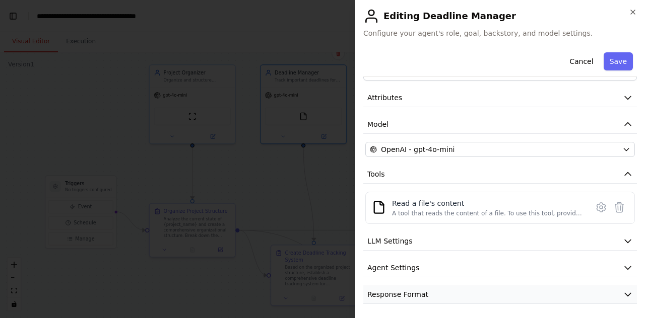
click at [622, 292] on icon "button" at bounding box center [627, 295] width 10 height 10
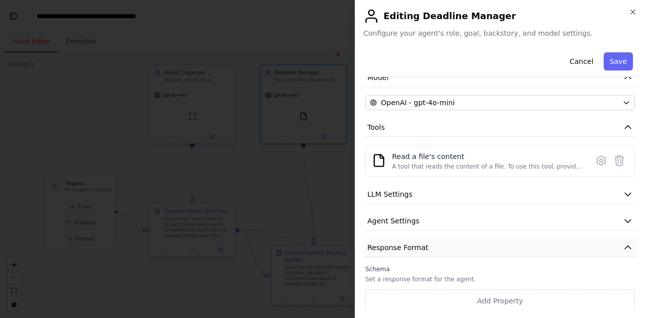
click at [622, 248] on icon "button" at bounding box center [627, 248] width 10 height 10
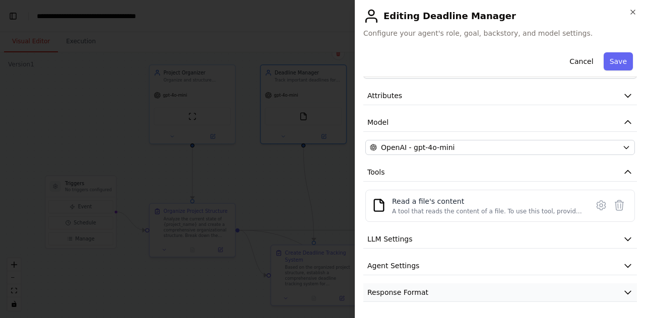
scroll to position [33, 0]
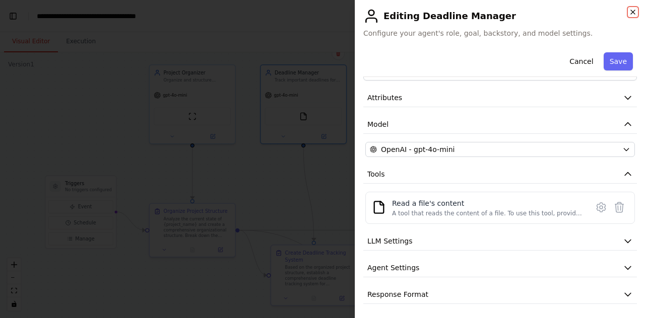
click at [633, 8] on icon "button" at bounding box center [632, 12] width 8 height 8
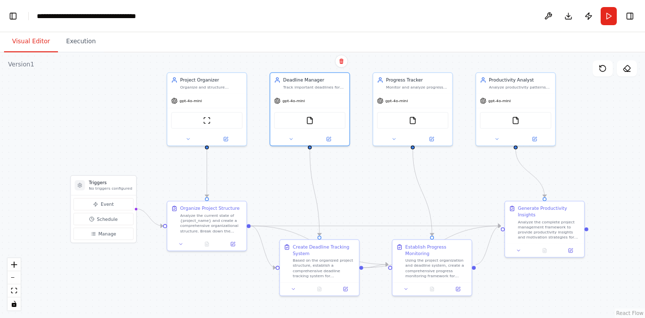
drag, startPoint x: 0, startPoint y: 117, endPoint x: 105, endPoint y: 113, distance: 105.3
click at [105, 113] on div "Create a crew that helps organize your personal projects, sets reminders for im…" at bounding box center [322, 159] width 645 height 318
click at [14, 15] on button "Toggle Left Sidebar" at bounding box center [13, 16] width 14 height 14
click at [17, 115] on div "Create a crew that helps organize your personal projects, sets reminders for im…" at bounding box center [322, 159] width 645 height 318
click at [0, 115] on button "Toggle Sidebar" at bounding box center [0, 159] width 8 height 318
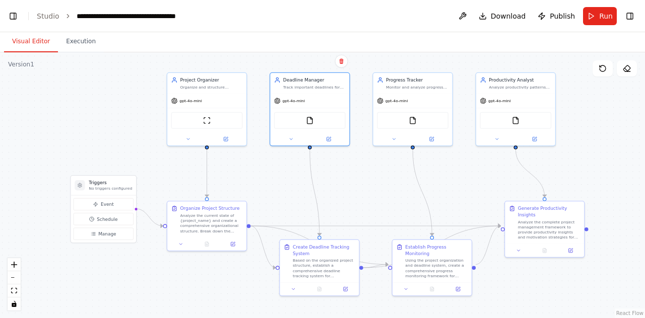
click at [0, 76] on button "Toggle Sidebar" at bounding box center [0, 159] width 8 height 318
click at [113, 187] on p "No triggers configured" at bounding box center [110, 188] width 43 height 5
click at [102, 121] on div ".deletable-edge-delete-btn { width: 20px; height: 20px; border: 0px solid #ffff…" at bounding box center [322, 185] width 645 height 266
click at [88, 93] on div ".deletable-edge-delete-btn { width: 20px; height: 20px; border: 0px solid #ffff…" at bounding box center [322, 185] width 645 height 266
click at [36, 43] on button "Visual Editor" at bounding box center [31, 41] width 54 height 21
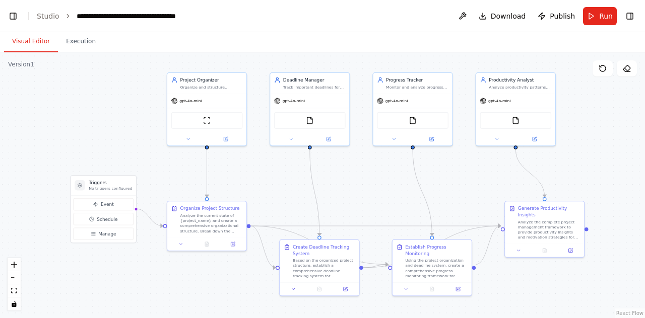
click at [36, 43] on button "Visual Editor" at bounding box center [31, 41] width 54 height 21
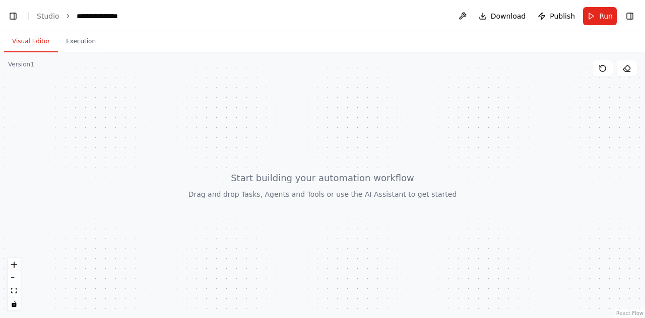
scroll to position [9062, 0]
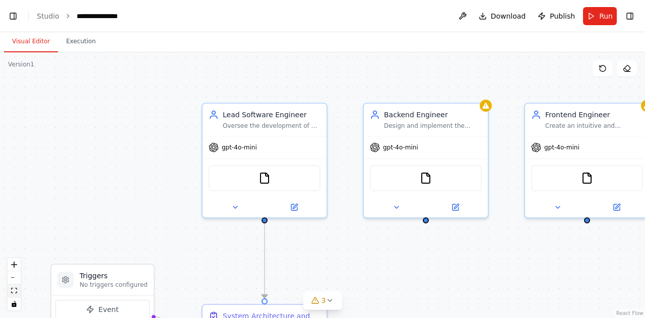
click at [14, 290] on icon "fit view" at bounding box center [14, 291] width 6 height 6
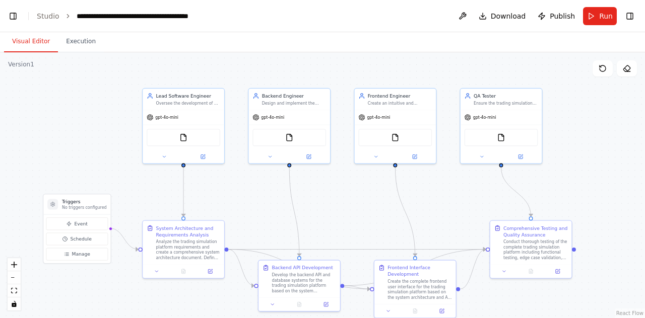
scroll to position [0, 12]
click at [86, 256] on span "Manage" at bounding box center [81, 254] width 19 height 7
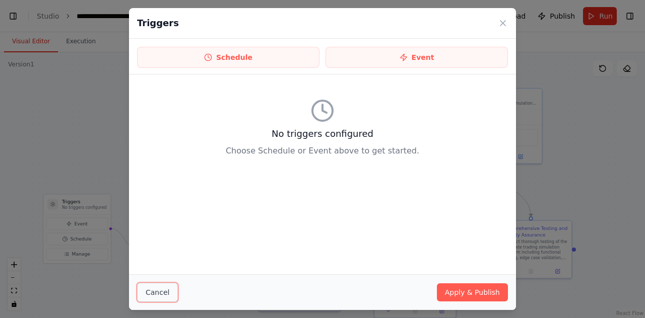
click at [153, 293] on button "Cancel" at bounding box center [157, 292] width 41 height 19
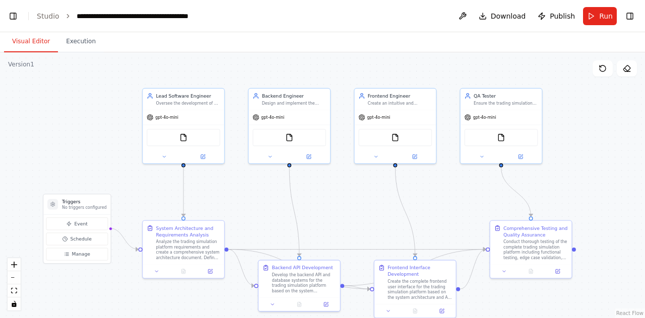
click at [117, 149] on div ".deletable-edge-delete-btn { width: 20px; height: 20px; border: 0px solid #ffff…" at bounding box center [322, 185] width 645 height 266
click at [595, 12] on button "Run" at bounding box center [600, 16] width 34 height 18
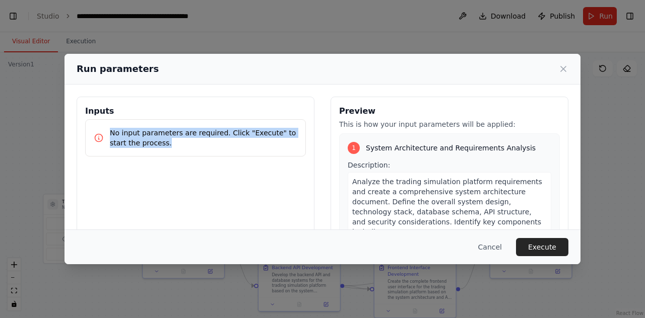
drag, startPoint x: 109, startPoint y: 132, endPoint x: 158, endPoint y: 149, distance: 51.6
click at [158, 149] on div "No input parameters are required. Click "Execute" to start the process." at bounding box center [195, 137] width 221 height 37
click at [194, 208] on div "Inputs No input parameters are required. Click "Execute" to start the process." at bounding box center [196, 216] width 238 height 239
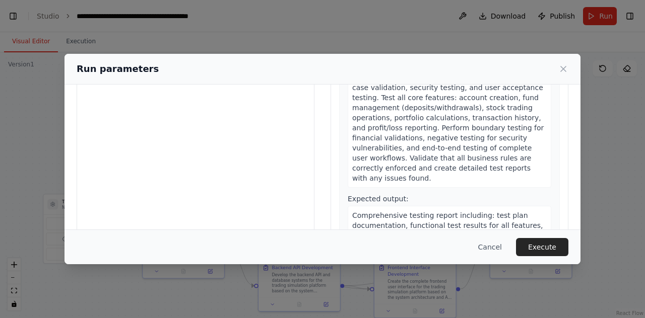
scroll to position [117, 0]
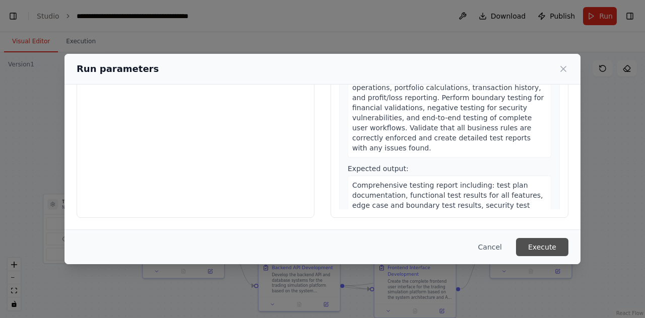
click at [544, 245] on button "Execute" at bounding box center [542, 247] width 52 height 18
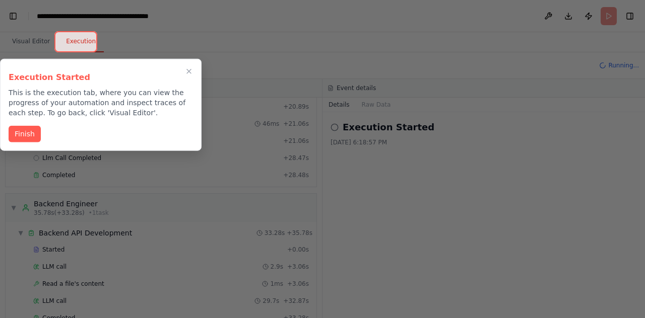
scroll to position [190, 0]
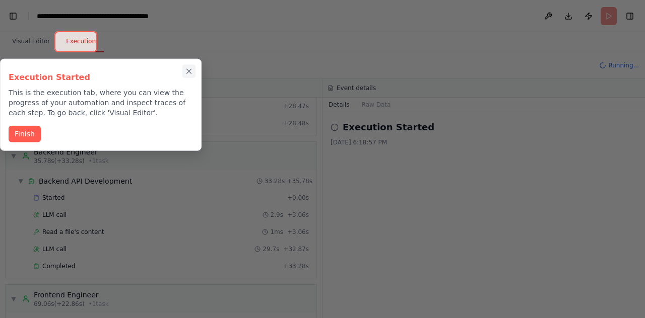
click at [188, 69] on icon "Close walkthrough" at bounding box center [188, 71] width 9 height 9
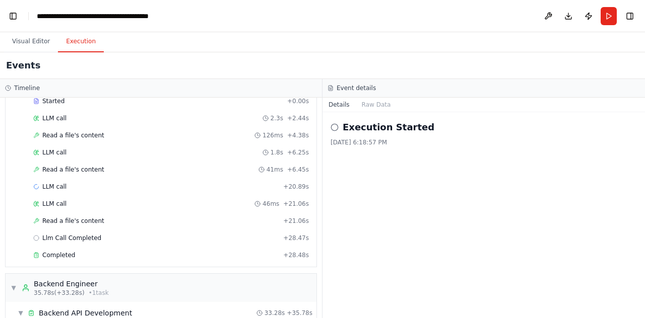
scroll to position [0, 0]
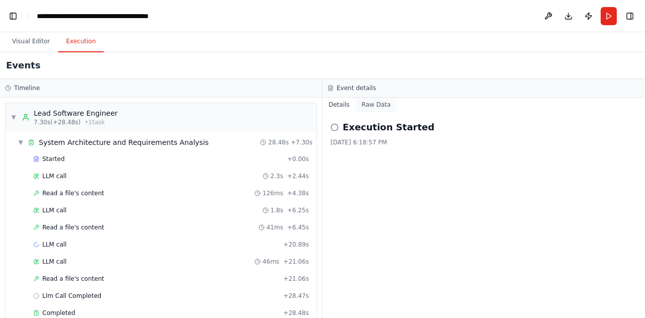
click at [373, 101] on button "Raw Data" at bounding box center [376, 105] width 41 height 14
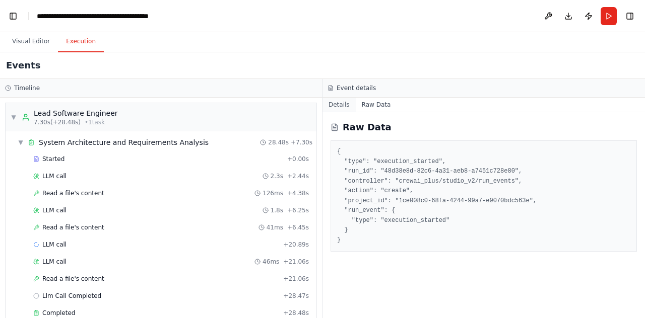
click at [340, 104] on button "Details" at bounding box center [338, 105] width 33 height 14
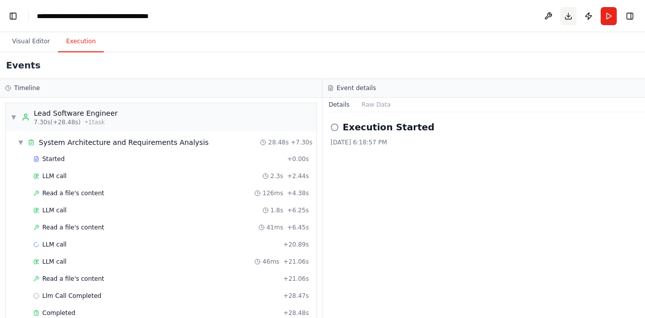
click at [570, 17] on button "Download" at bounding box center [568, 16] width 16 height 18
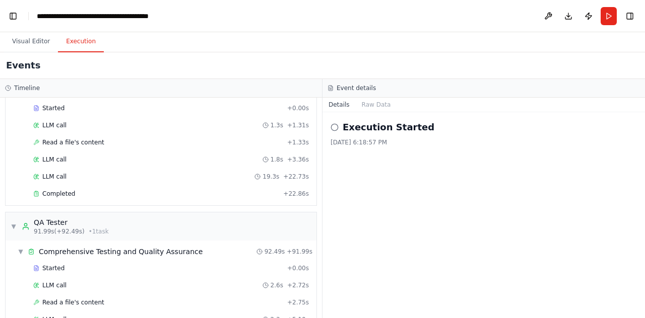
scroll to position [408, 0]
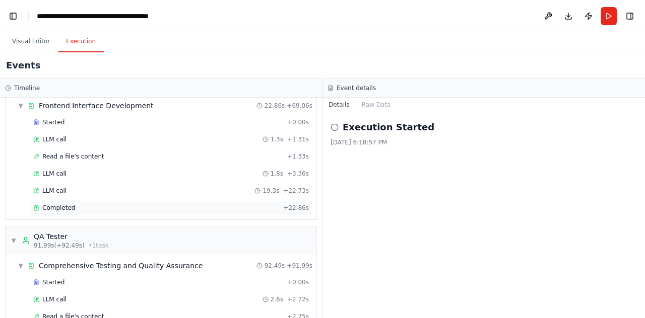
click at [175, 204] on div "Completed" at bounding box center [156, 208] width 246 height 8
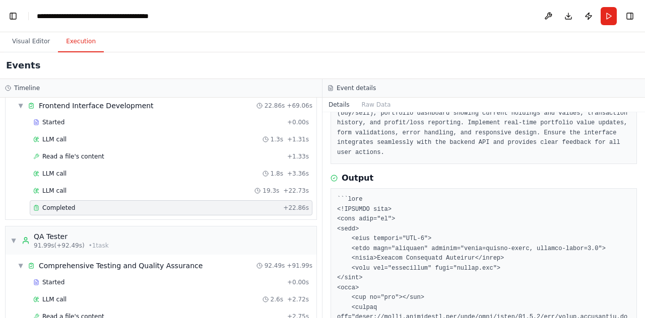
scroll to position [106, 0]
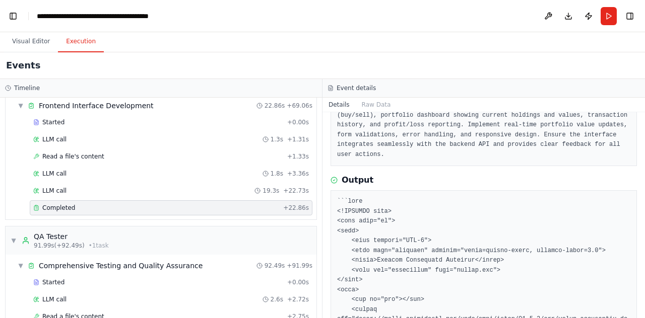
scroll to position [94, 0]
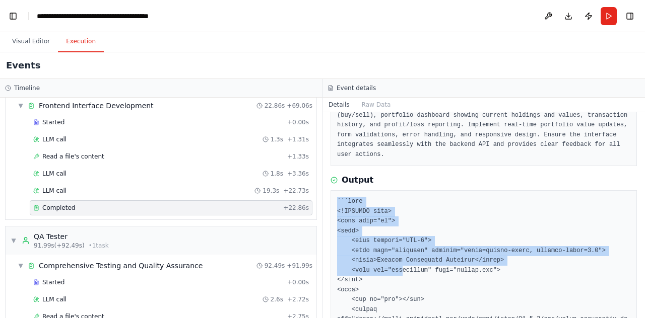
drag, startPoint x: 366, startPoint y: 207, endPoint x: 396, endPoint y: 255, distance: 57.3
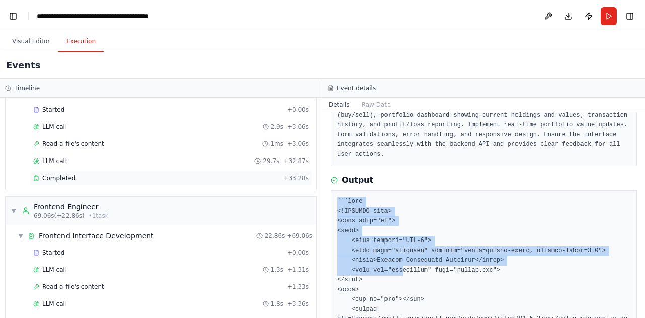
click at [57, 179] on div "Completed + 33.28s" at bounding box center [171, 178] width 282 height 15
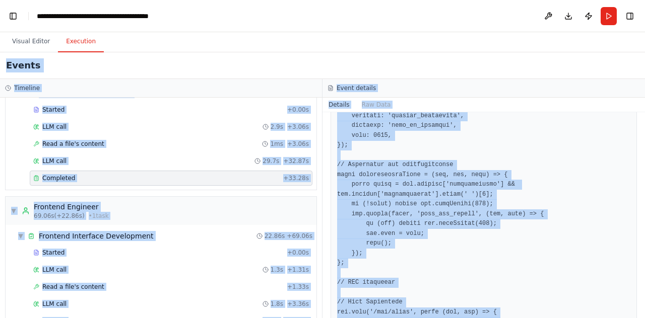
scroll to position [0, 0]
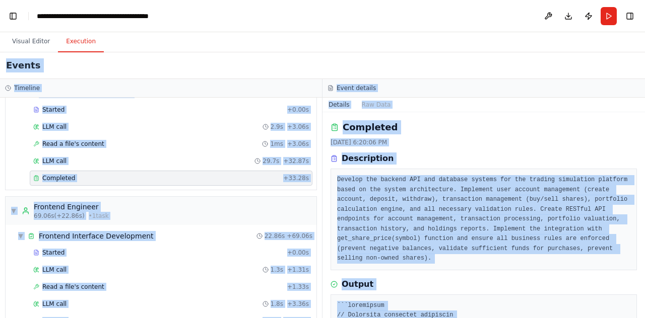
drag, startPoint x: 460, startPoint y: 291, endPoint x: 412, endPoint y: 73, distance: 223.3
click at [411, 38] on div "Visual Editor Execution Version 1 Previous executions Show Tools Hide Agents Tr…" at bounding box center [322, 175] width 645 height 286
click at [429, 157] on div "Description" at bounding box center [483, 159] width 306 height 12
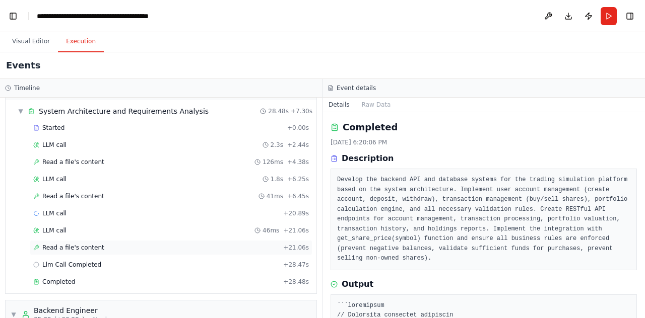
scroll to position [88, 0]
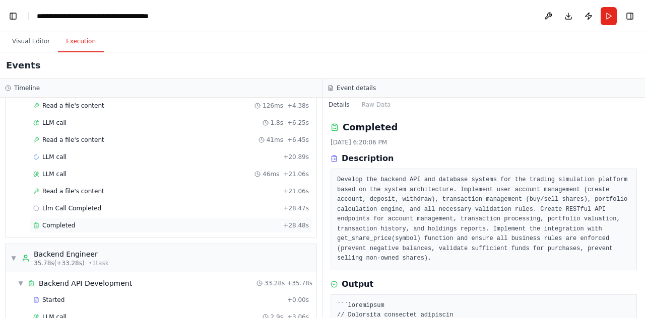
click at [66, 222] on span "Completed" at bounding box center [58, 226] width 33 height 8
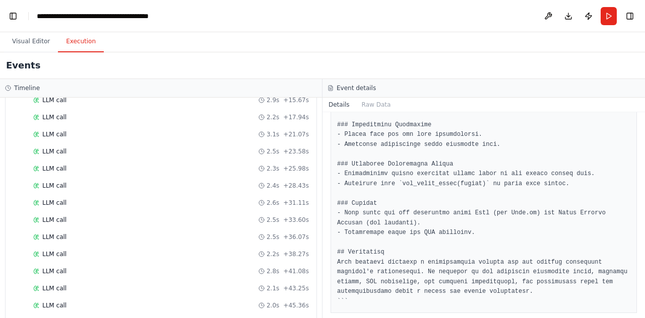
scroll to position [890, 0]
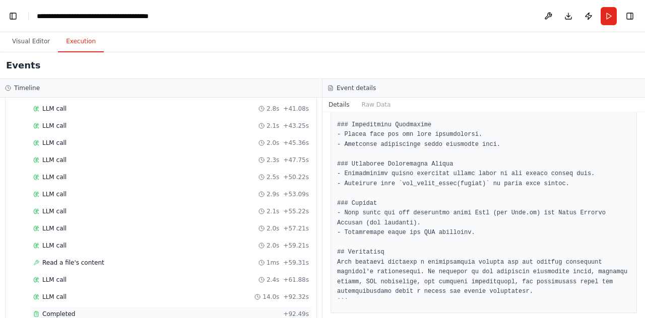
click at [66, 310] on span "Completed" at bounding box center [58, 314] width 33 height 8
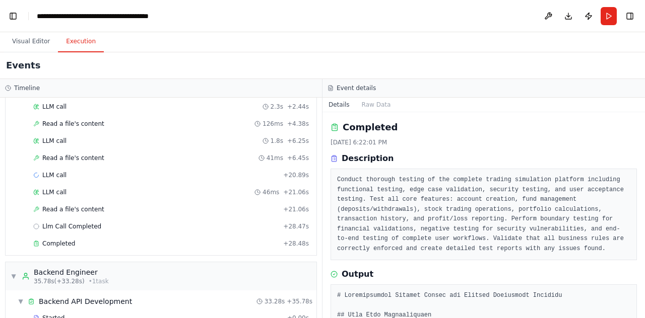
scroll to position [81, 0]
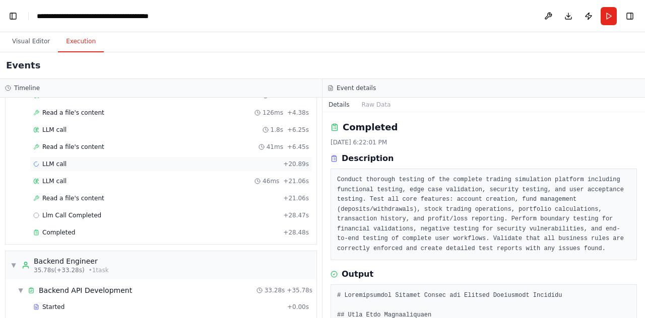
click at [68, 157] on div "LLM call + 20.89s" at bounding box center [171, 164] width 282 height 15
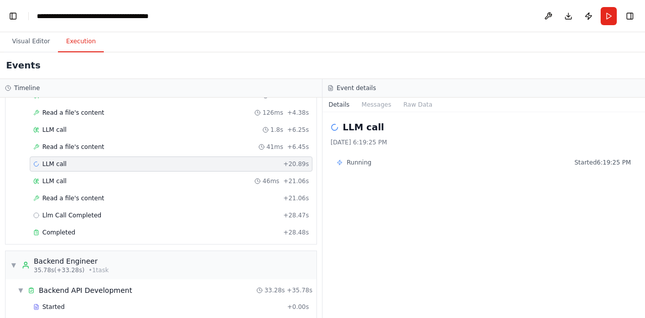
click at [367, 122] on h2 "LLM call" at bounding box center [362, 127] width 41 height 14
click at [406, 110] on button "Raw Data" at bounding box center [417, 105] width 41 height 14
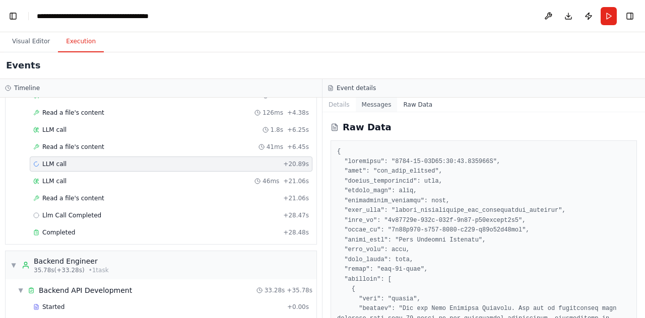
click at [372, 105] on button "Messages" at bounding box center [377, 105] width 42 height 14
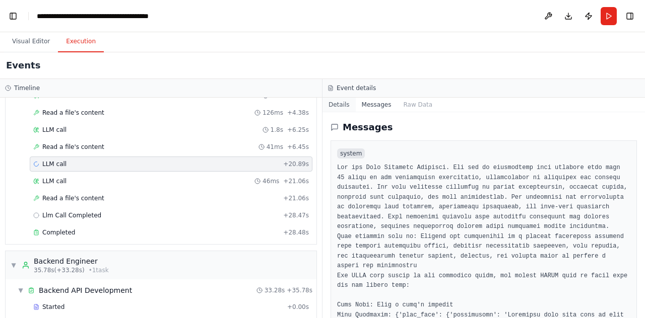
click at [332, 102] on button "Details" at bounding box center [338, 105] width 33 height 14
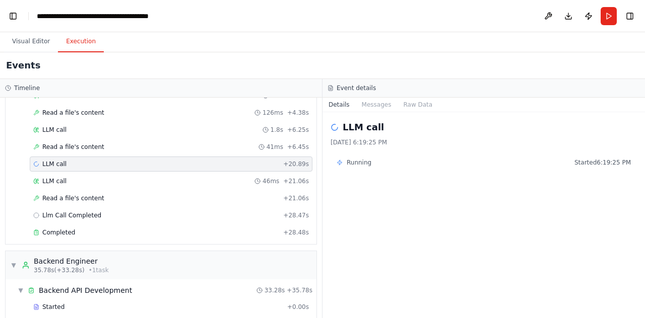
click at [413, 195] on div "LLM call 10/5/2025, 6:19:25 PM Running Started 6:19:25 PM" at bounding box center [483, 215] width 322 height 206
click at [359, 160] on span "Running" at bounding box center [358, 163] width 25 height 8
click at [339, 161] on icon at bounding box center [339, 163] width 6 height 6
drag, startPoint x: 66, startPoint y: 164, endPoint x: 437, endPoint y: 240, distance: 378.3
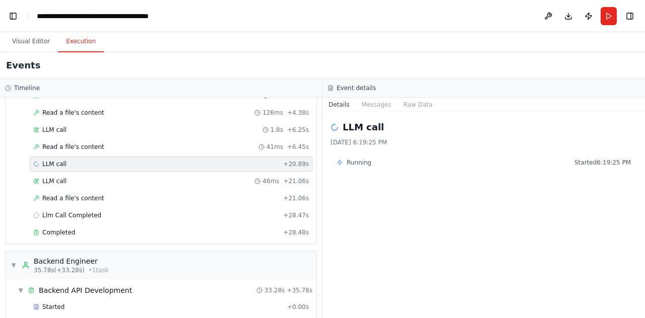
click at [437, 240] on div "LLM call 10/5/2025, 6:19:25 PM Running Started 6:19:25 PM" at bounding box center [483, 215] width 322 height 206
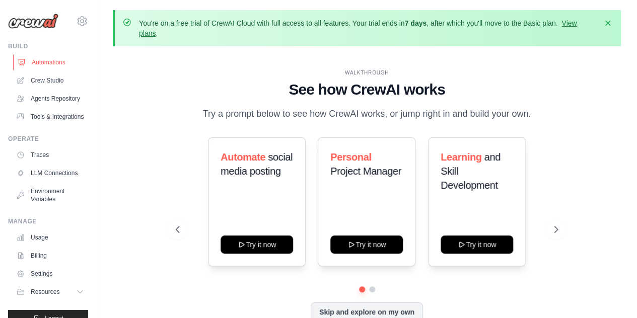
click at [52, 62] on link "Automations" at bounding box center [51, 62] width 76 height 16
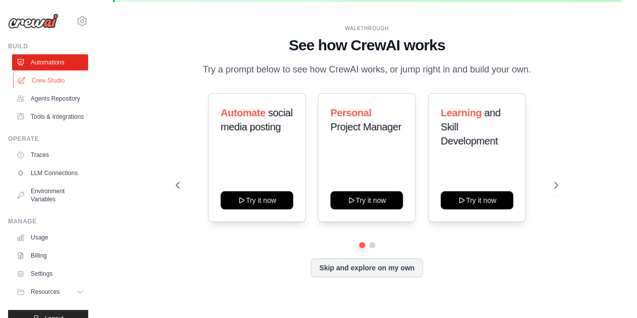
click at [55, 77] on link "Crew Studio" at bounding box center [51, 81] width 76 height 16
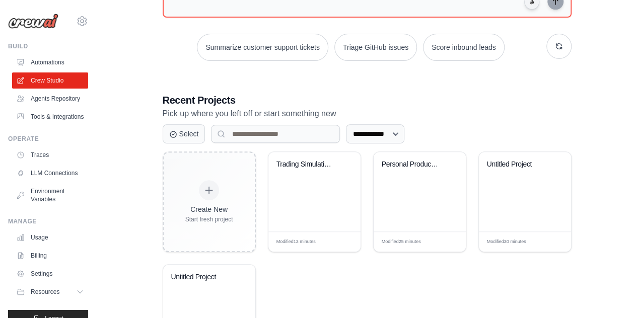
scroll to position [218, 0]
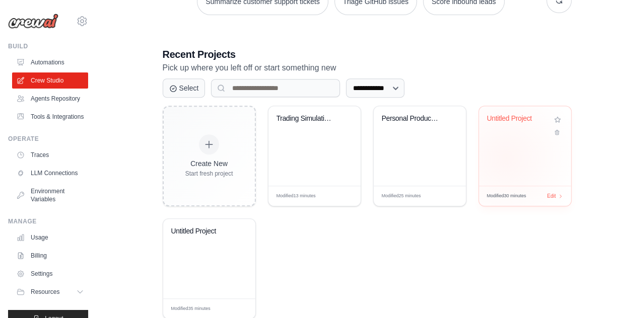
click at [506, 157] on div "Untitled Project" at bounding box center [525, 146] width 92 height 80
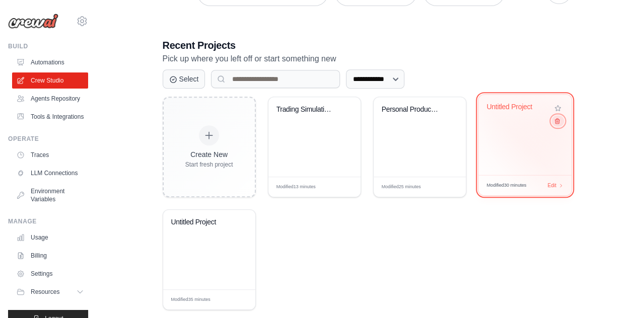
click at [557, 121] on icon at bounding box center [556, 121] width 7 height 7
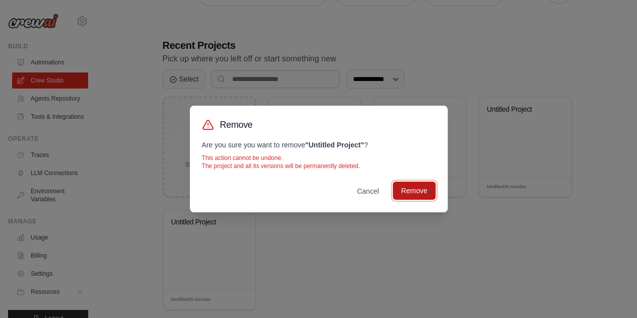
click at [415, 190] on button "Remove" at bounding box center [414, 191] width 42 height 18
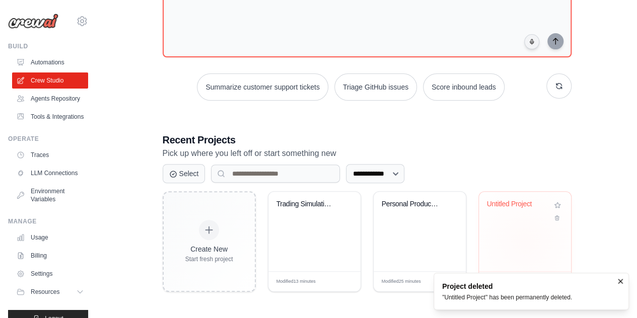
scroll to position [131, 0]
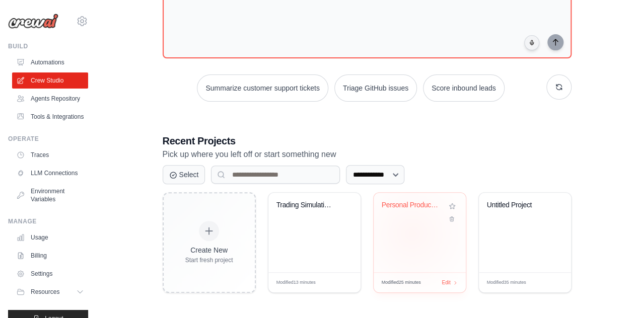
click at [412, 232] on div "Personal Productivity & Project Man..." at bounding box center [420, 233] width 92 height 80
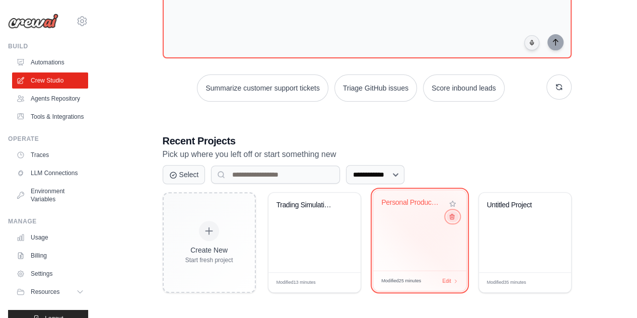
click at [450, 215] on icon at bounding box center [452, 217] width 5 height 5
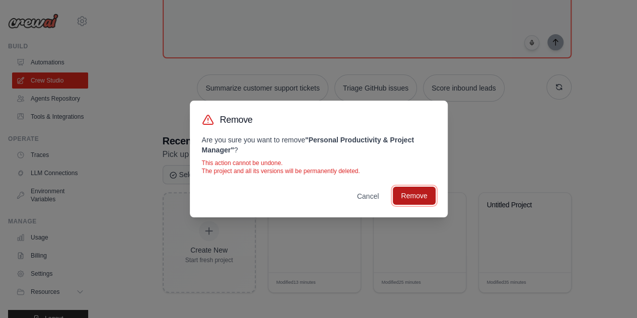
click at [414, 188] on button "Remove" at bounding box center [414, 196] width 42 height 18
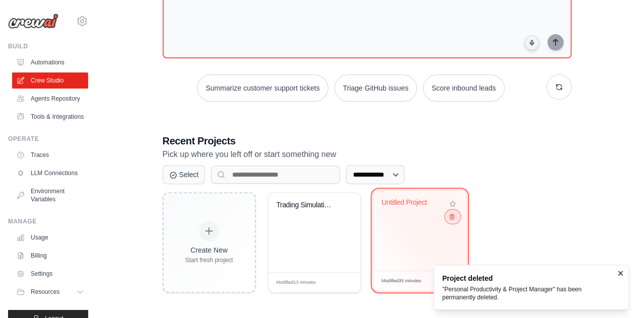
click at [452, 216] on icon at bounding box center [451, 217] width 7 height 7
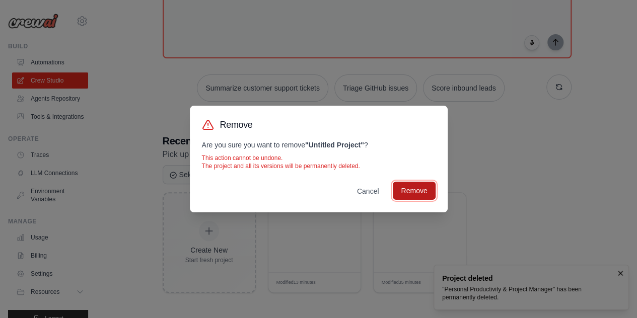
click at [419, 190] on button "Remove" at bounding box center [414, 191] width 42 height 18
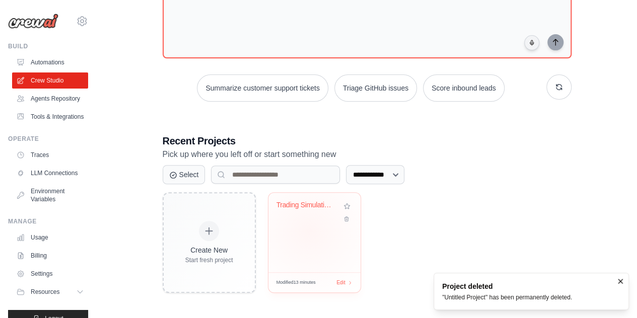
click at [309, 230] on div "Trading Simulation Platform Develop..." at bounding box center [314, 233] width 92 height 80
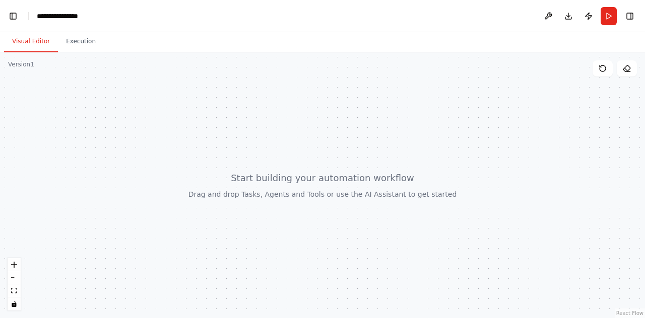
scroll to position [474, 0]
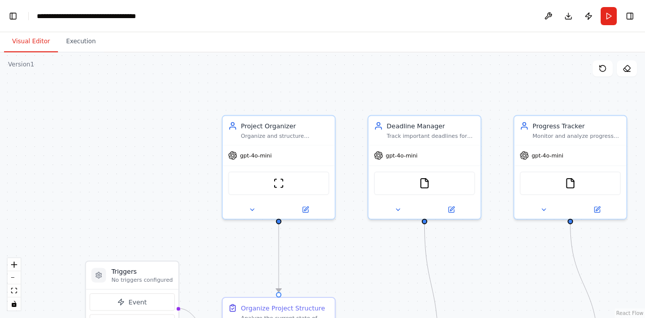
scroll to position [21165, 0]
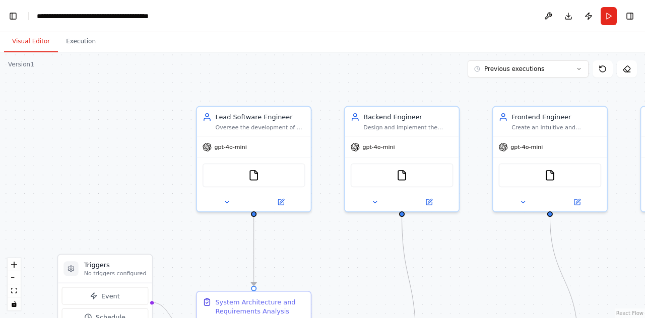
scroll to position [27685, 0]
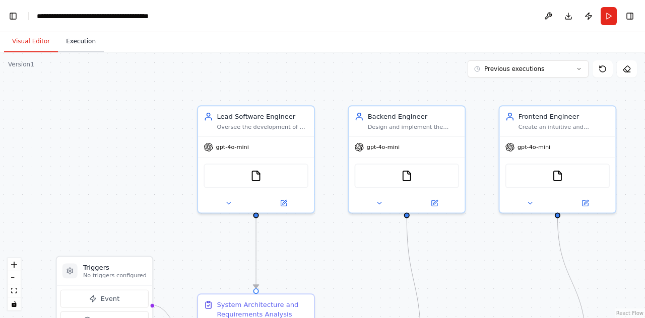
click at [77, 42] on button "Execution" at bounding box center [81, 41] width 46 height 21
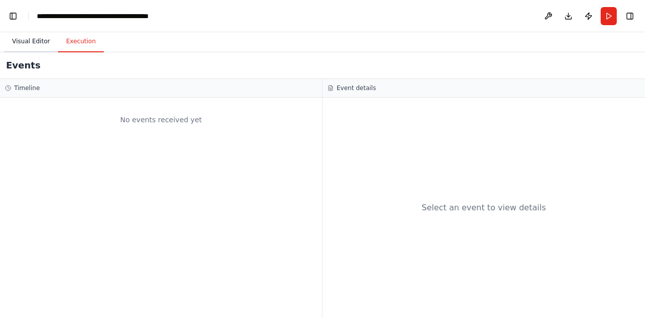
click at [37, 43] on button "Visual Editor" at bounding box center [31, 41] width 54 height 21
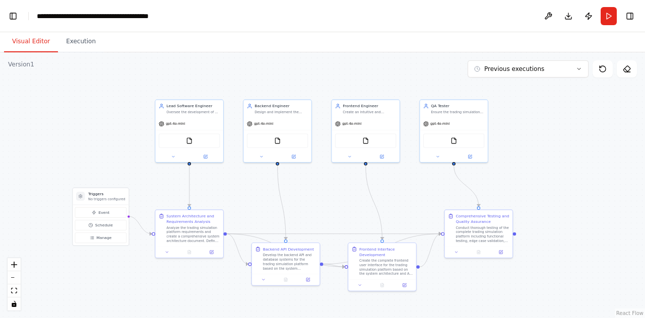
drag, startPoint x: 296, startPoint y: 236, endPoint x: 275, endPoint y: 201, distance: 40.4
click at [275, 201] on div ".deletable-edge-delete-btn { width: 20px; height: 20px; border: 0px solid #ffff…" at bounding box center [322, 185] width 645 height 266
click at [582, 76] on button "Previous executions" at bounding box center [527, 68] width 121 height 17
click at [539, 89] on div "13m ago" at bounding box center [533, 88] width 101 height 8
click at [190, 230] on div "Analyze the trading simulation platform requirements and create a comprehensive…" at bounding box center [192, 233] width 53 height 18
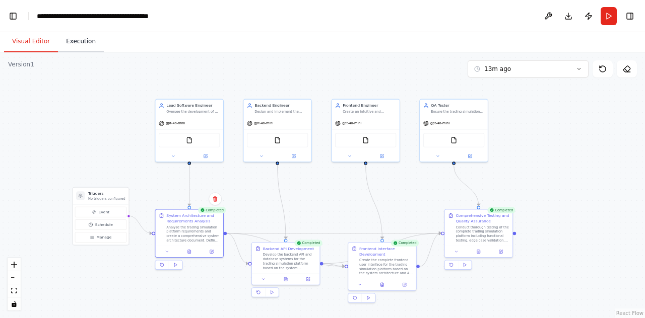
click at [80, 45] on button "Execution" at bounding box center [81, 41] width 46 height 21
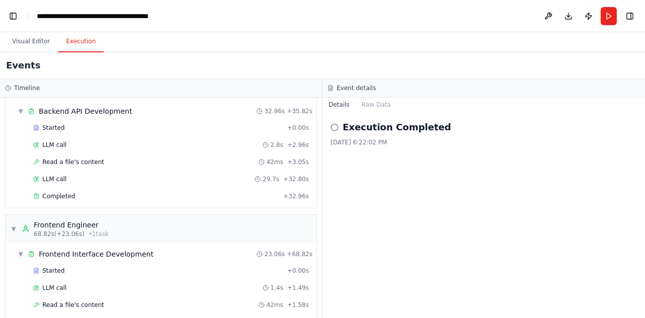
scroll to position [203, 0]
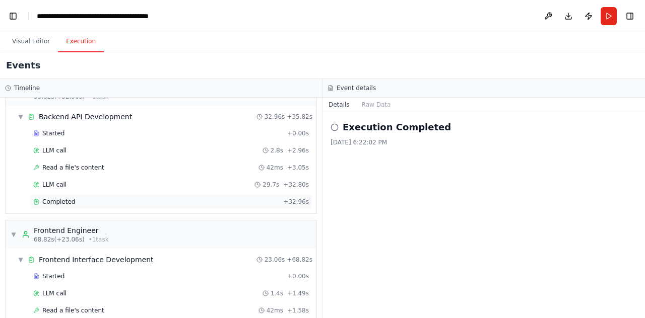
click at [205, 200] on div "Completed" at bounding box center [156, 202] width 246 height 8
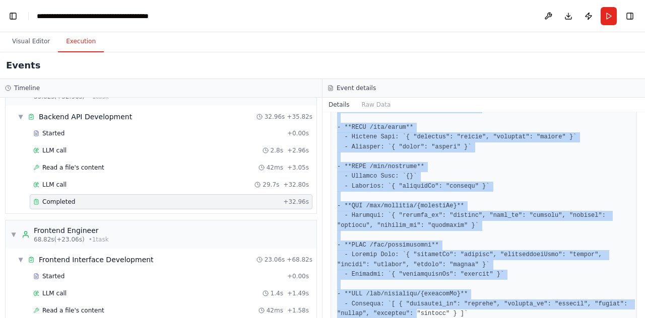
scroll to position [1840, 0]
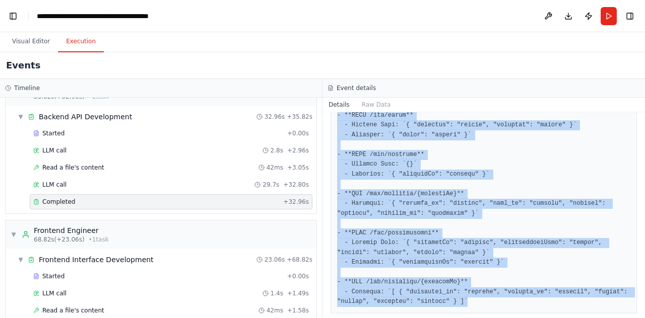
drag, startPoint x: 335, startPoint y: 156, endPoint x: 477, endPoint y: 289, distance: 194.5
copy pre "```javascript // Importing necessary libraries const express = require('express…"
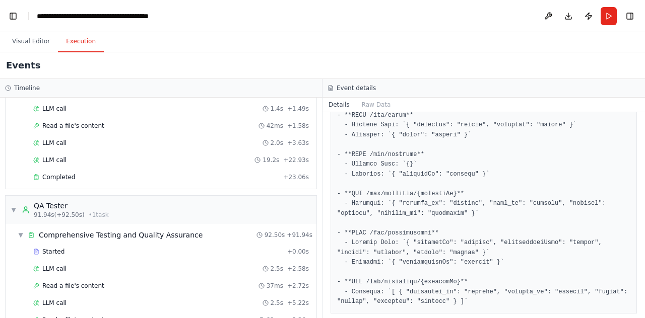
scroll to position [392, 0]
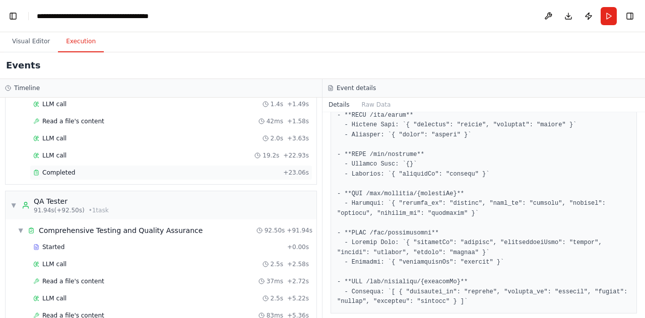
click at [68, 169] on span "Completed" at bounding box center [58, 173] width 33 height 8
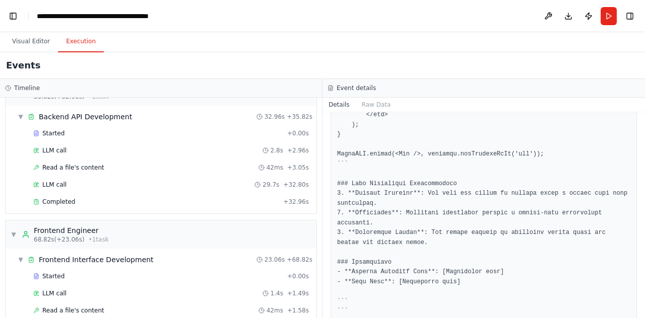
scroll to position [0, 0]
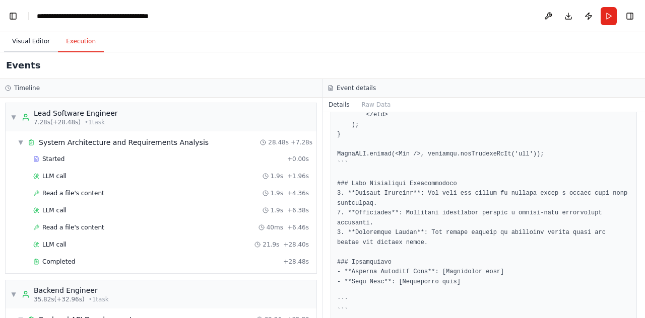
click at [25, 49] on button "Visual Editor" at bounding box center [31, 41] width 54 height 21
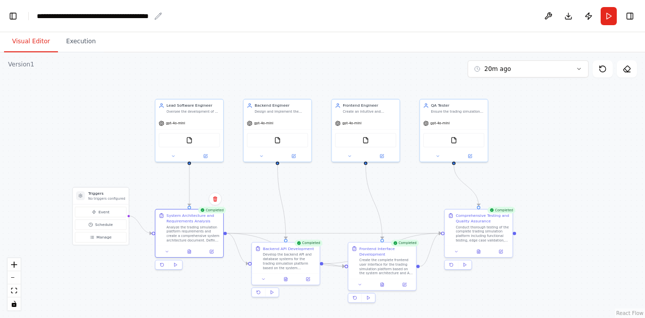
click at [110, 15] on div "**********" at bounding box center [93, 16] width 113 height 10
click at [13, 21] on button "Toggle Left Sidebar" at bounding box center [13, 16] width 14 height 14
click at [47, 22] on header "**********" at bounding box center [322, 16] width 645 height 32
click at [45, 18] on link "Studio" at bounding box center [48, 16] width 23 height 8
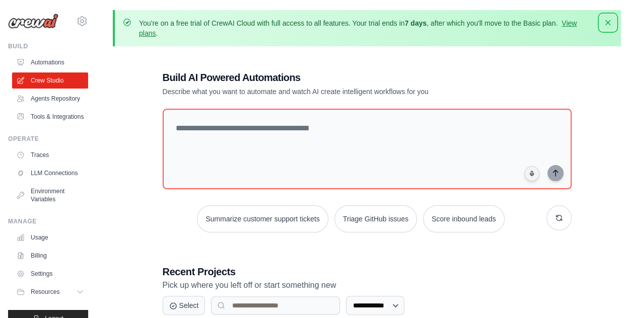
click at [605, 20] on icon "button" at bounding box center [608, 23] width 10 height 10
